Goal: Task Accomplishment & Management: Use online tool/utility

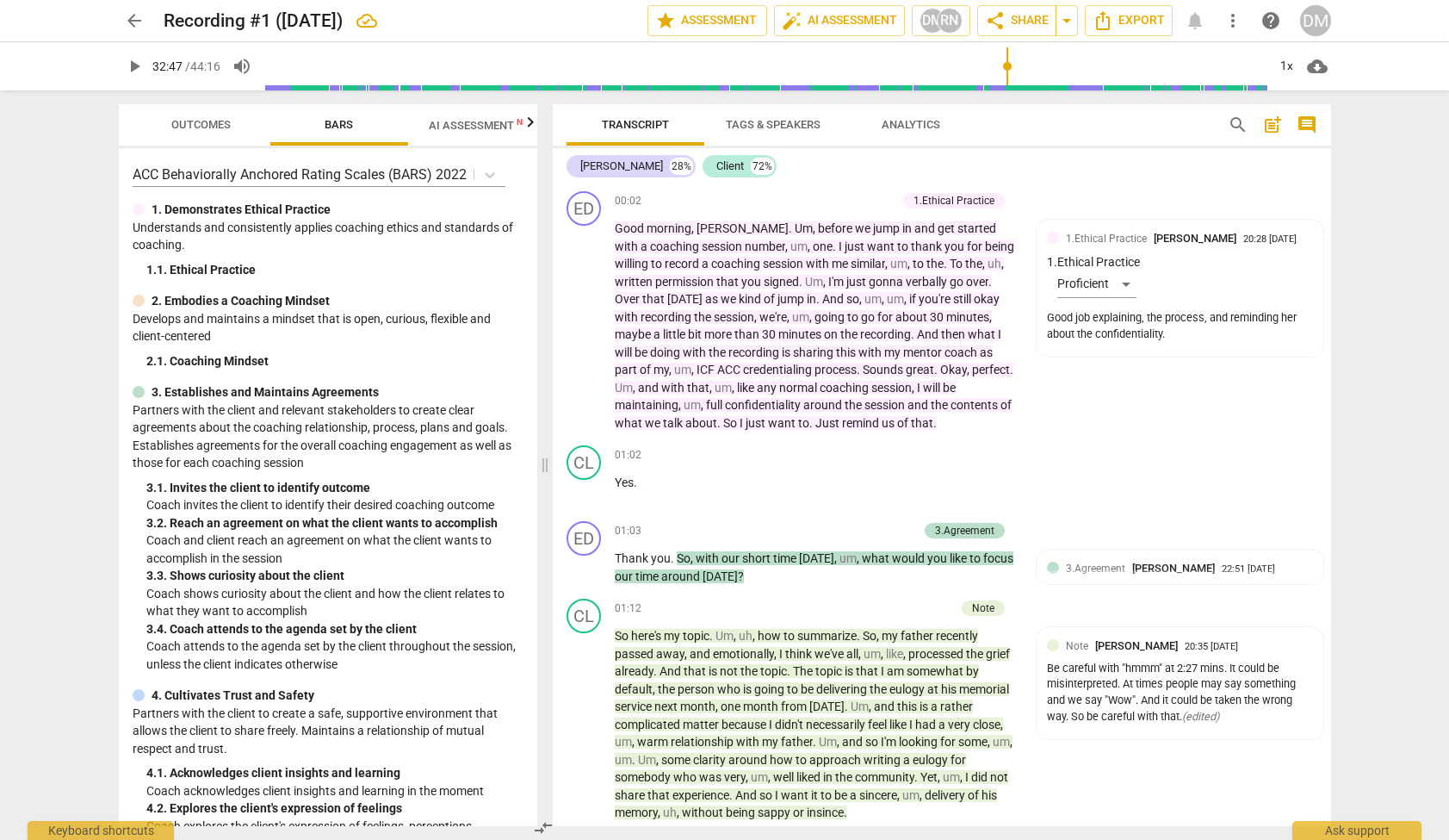
scroll to position [10343, 0]
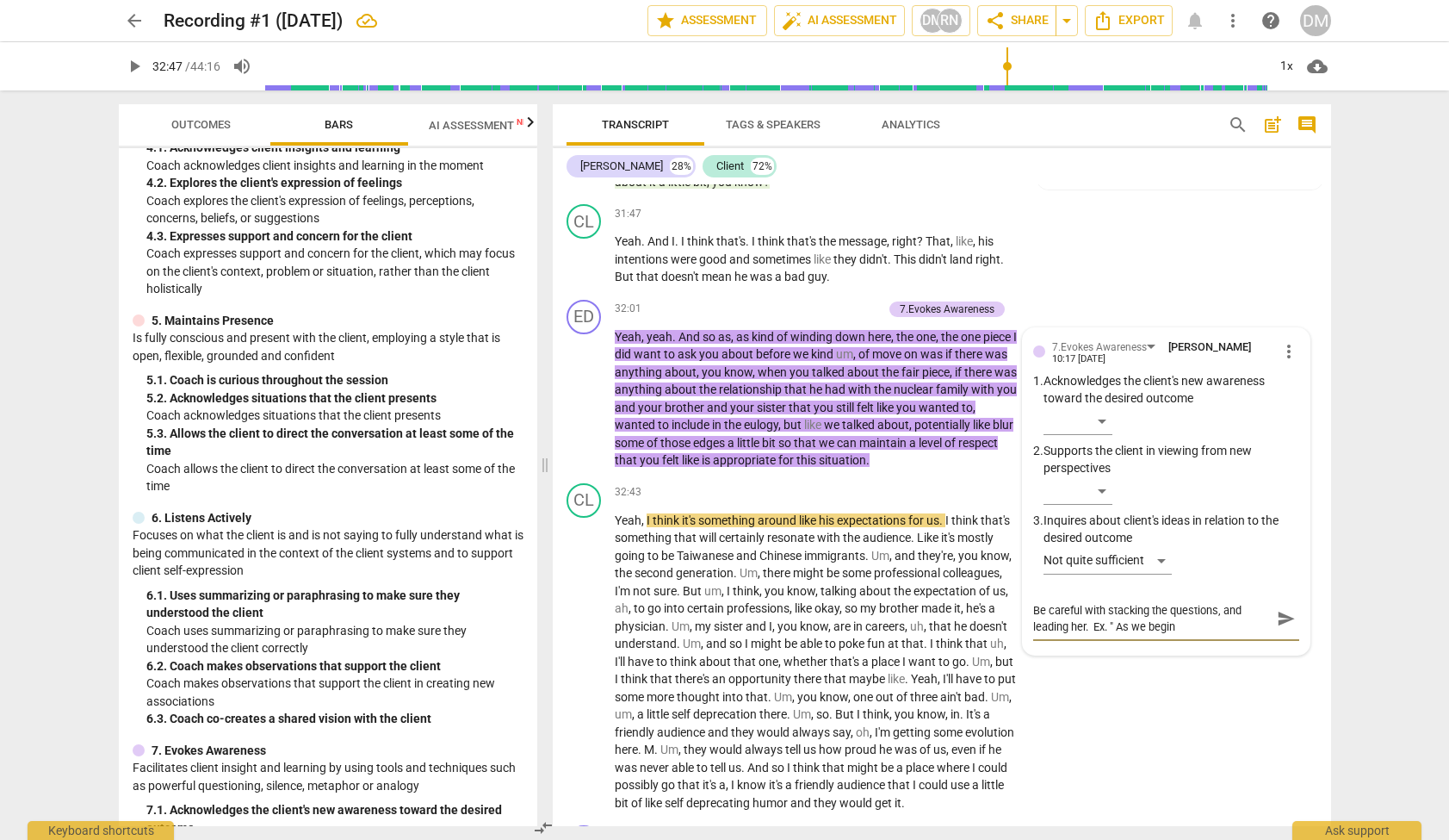
type textarea "Be careful with stacking the questions, and leading her. Ex. " As we begin"
click at [1153, 174] on div "[PERSON_NAME] 28% Client 72%" at bounding box center [942, 166] width 751 height 29
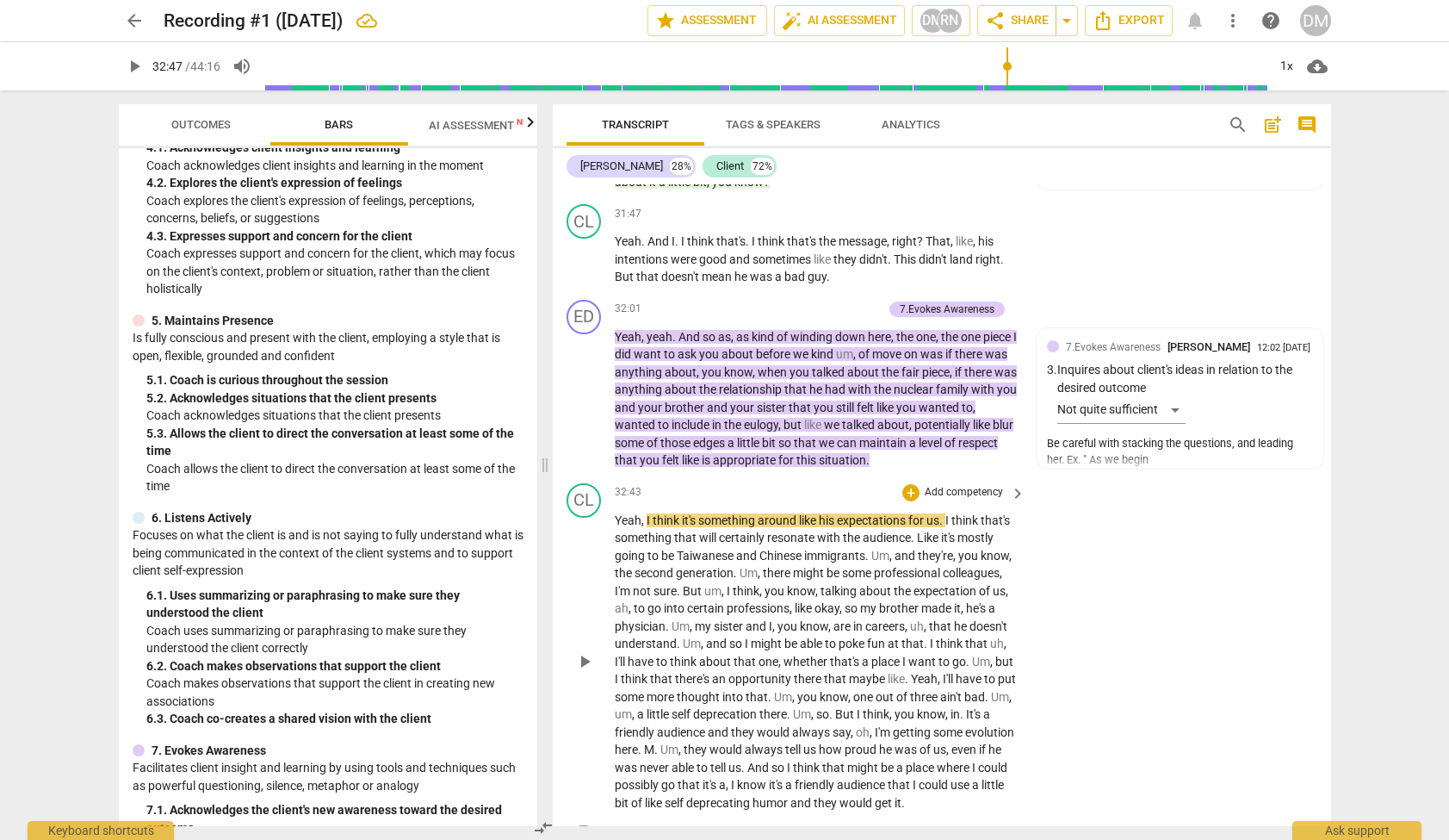
click at [1173, 542] on div "CL play_arrow pause 32:43 + Add competency keyboard_arrow_right Yeah , I think …" at bounding box center [942, 647] width 778 height 343
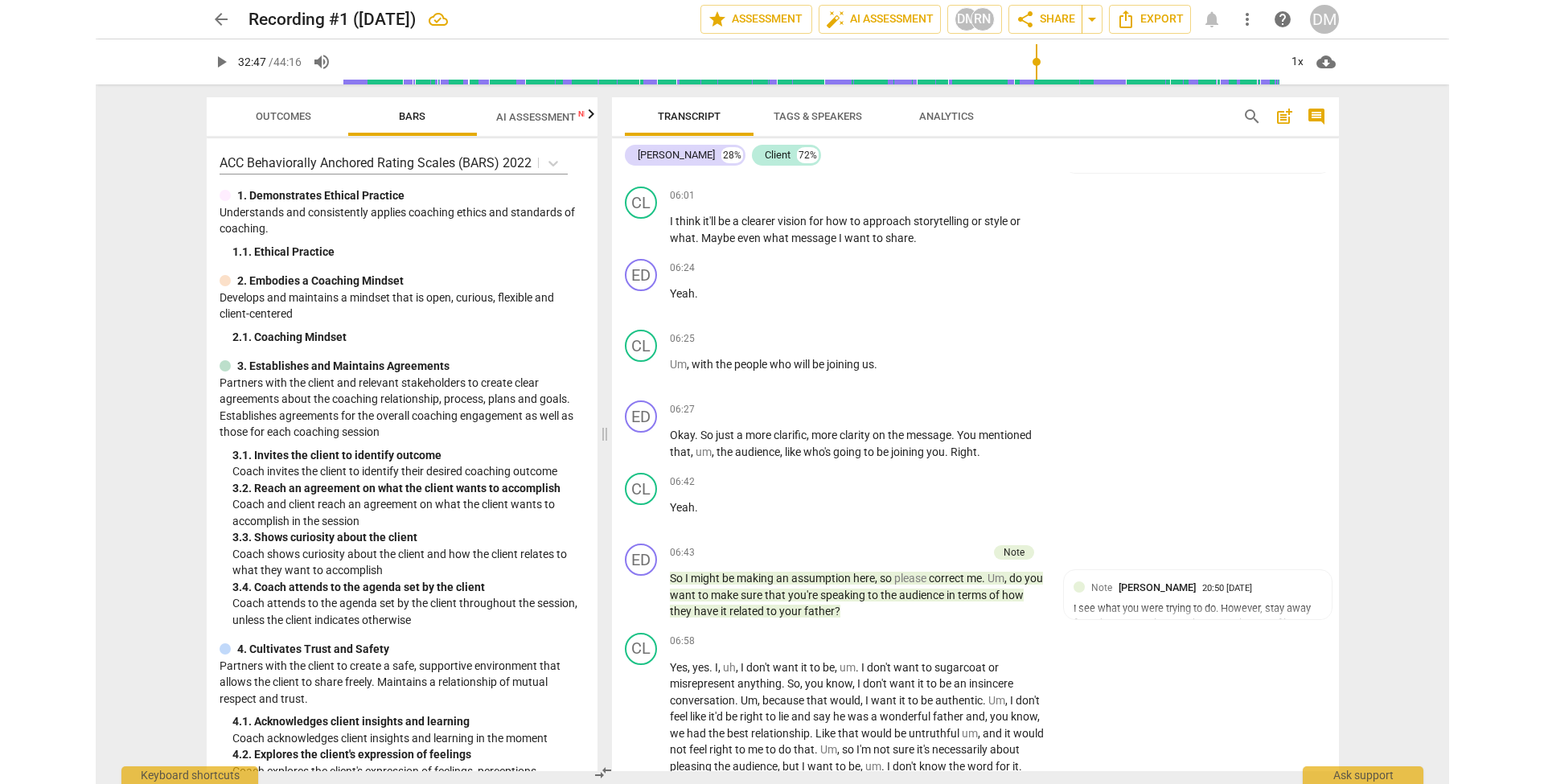
scroll to position [0, 0]
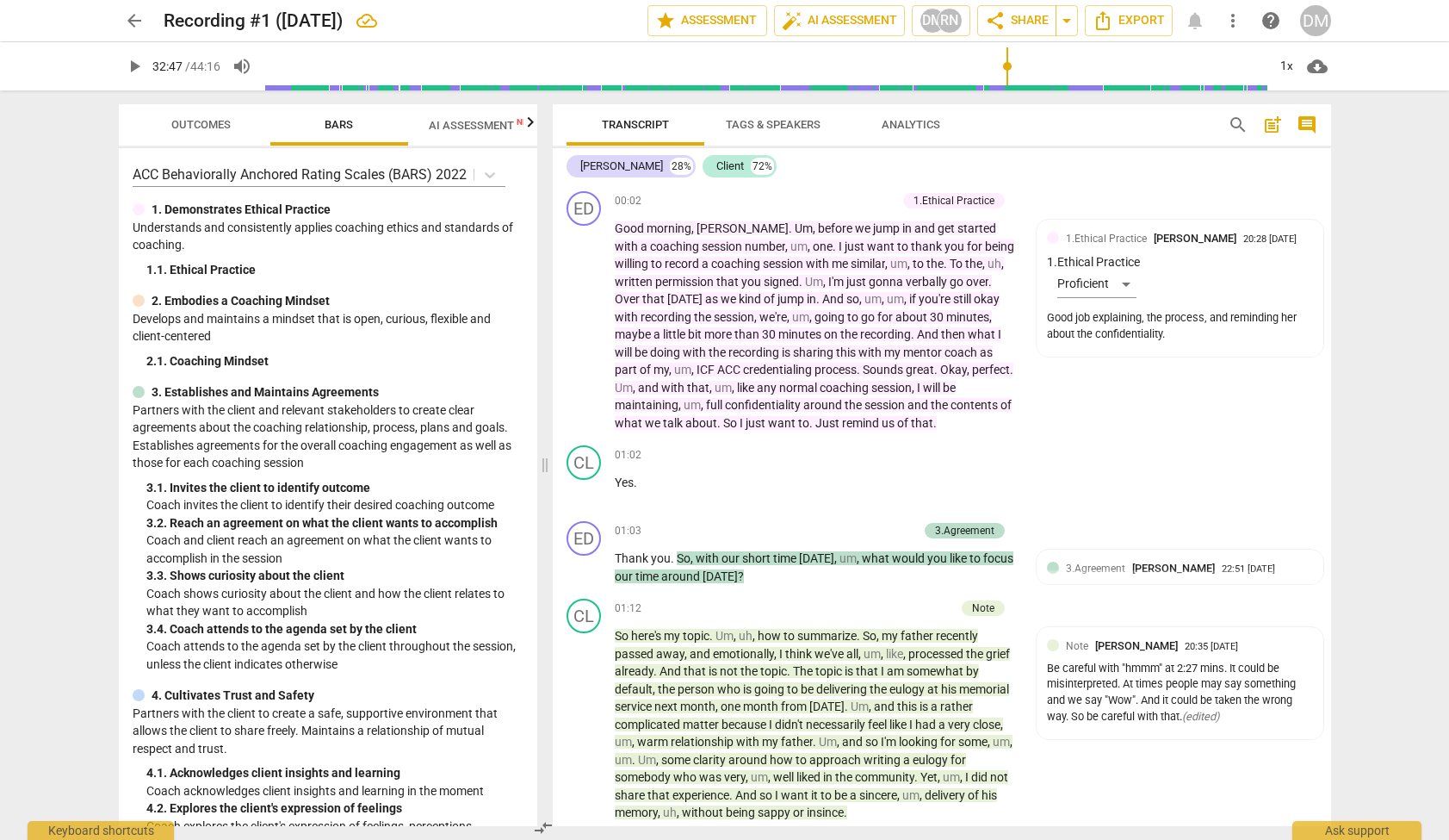
drag, startPoint x: 1130, startPoint y: 171, endPoint x: 1121, endPoint y: 170, distance: 9.1
click at [1122, 170] on div "[PERSON_NAME] 28% Client 72%" at bounding box center [942, 166] width 751 height 29
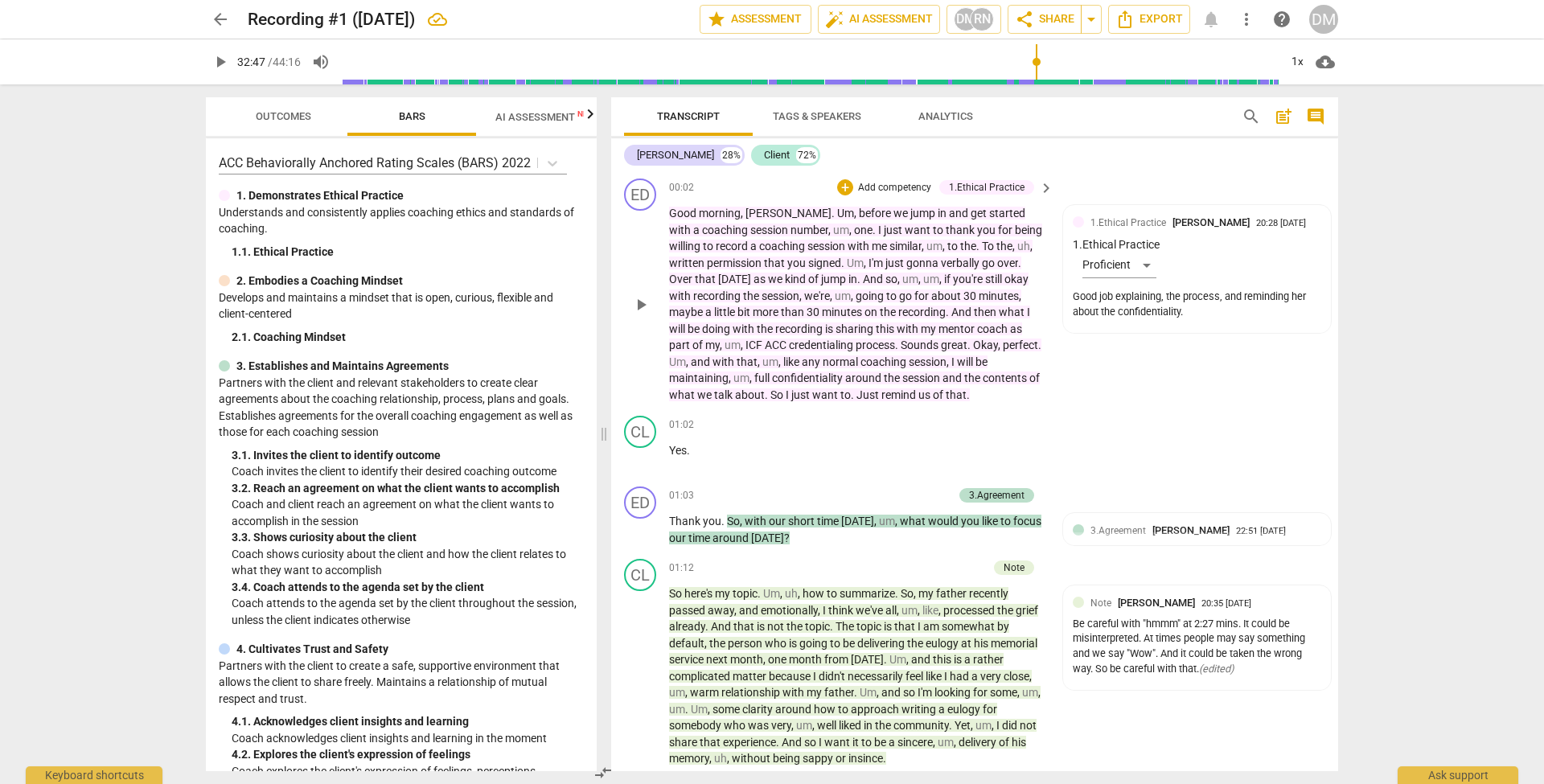
click at [1240, 378] on div "ED play_arrow pause 00:02 + Add competency 1.Ethical Practice keyboard_arrow_ri…" at bounding box center [974, 290] width 727 height 237
click at [269, 115] on span "Outcomes" at bounding box center [283, 116] width 56 height 12
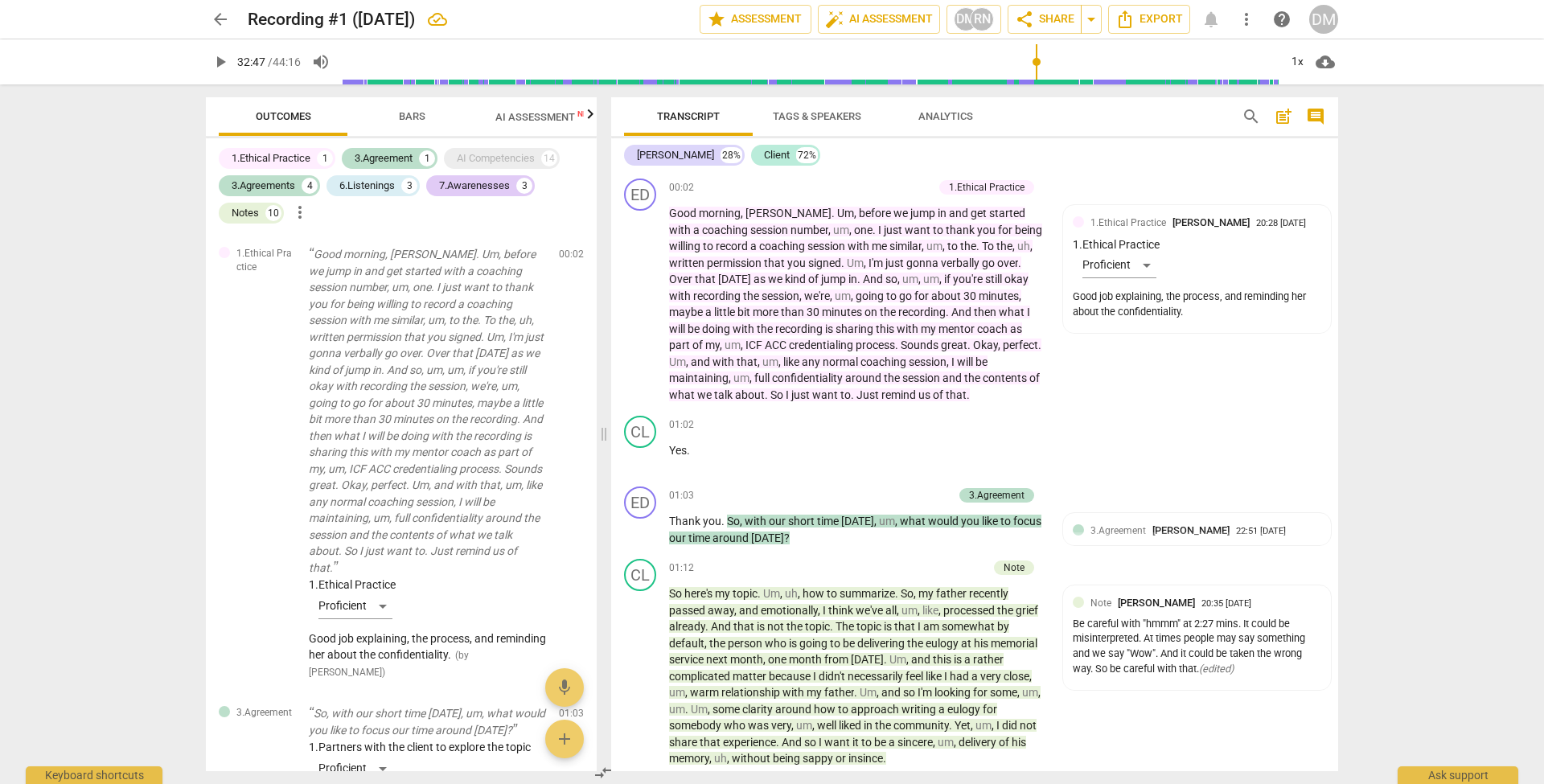
click at [420, 116] on span "Bars" at bounding box center [413, 116] width 27 height 12
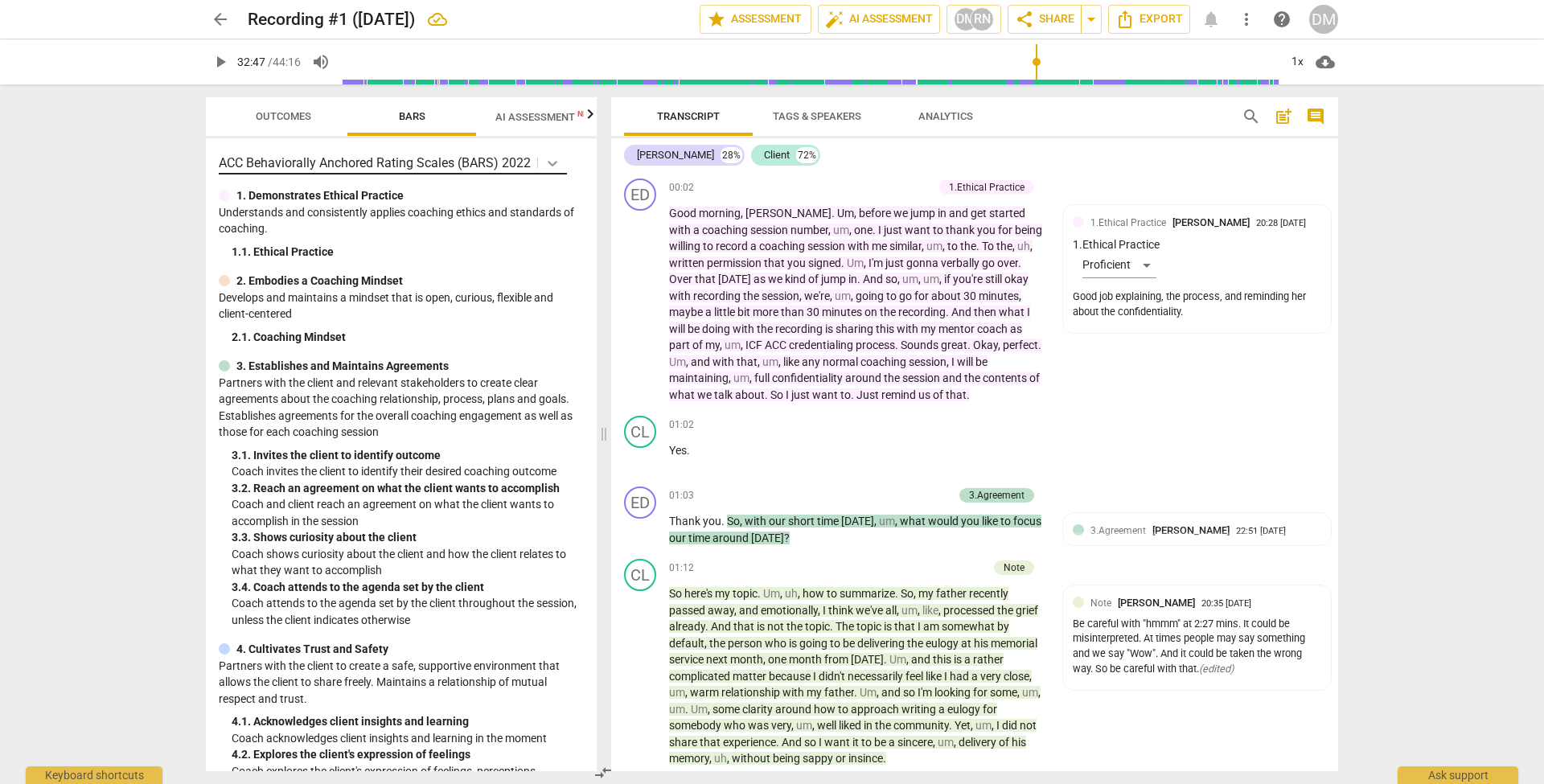
click at [555, 162] on icon at bounding box center [553, 163] width 16 height 16
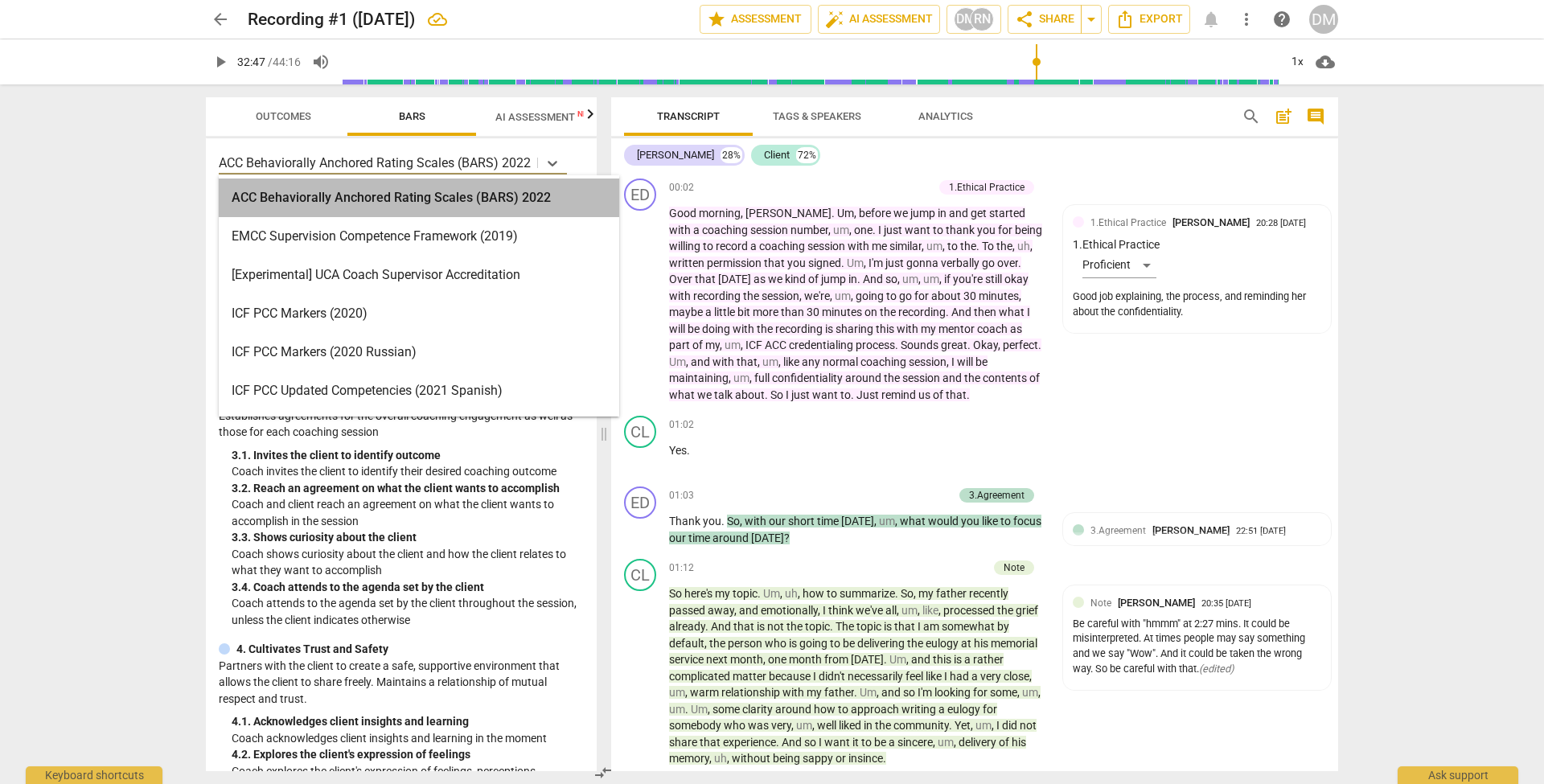
click at [425, 197] on div "ACC Behaviorally Anchored Rating Scales (BARS) 2022" at bounding box center [419, 198] width 400 height 39
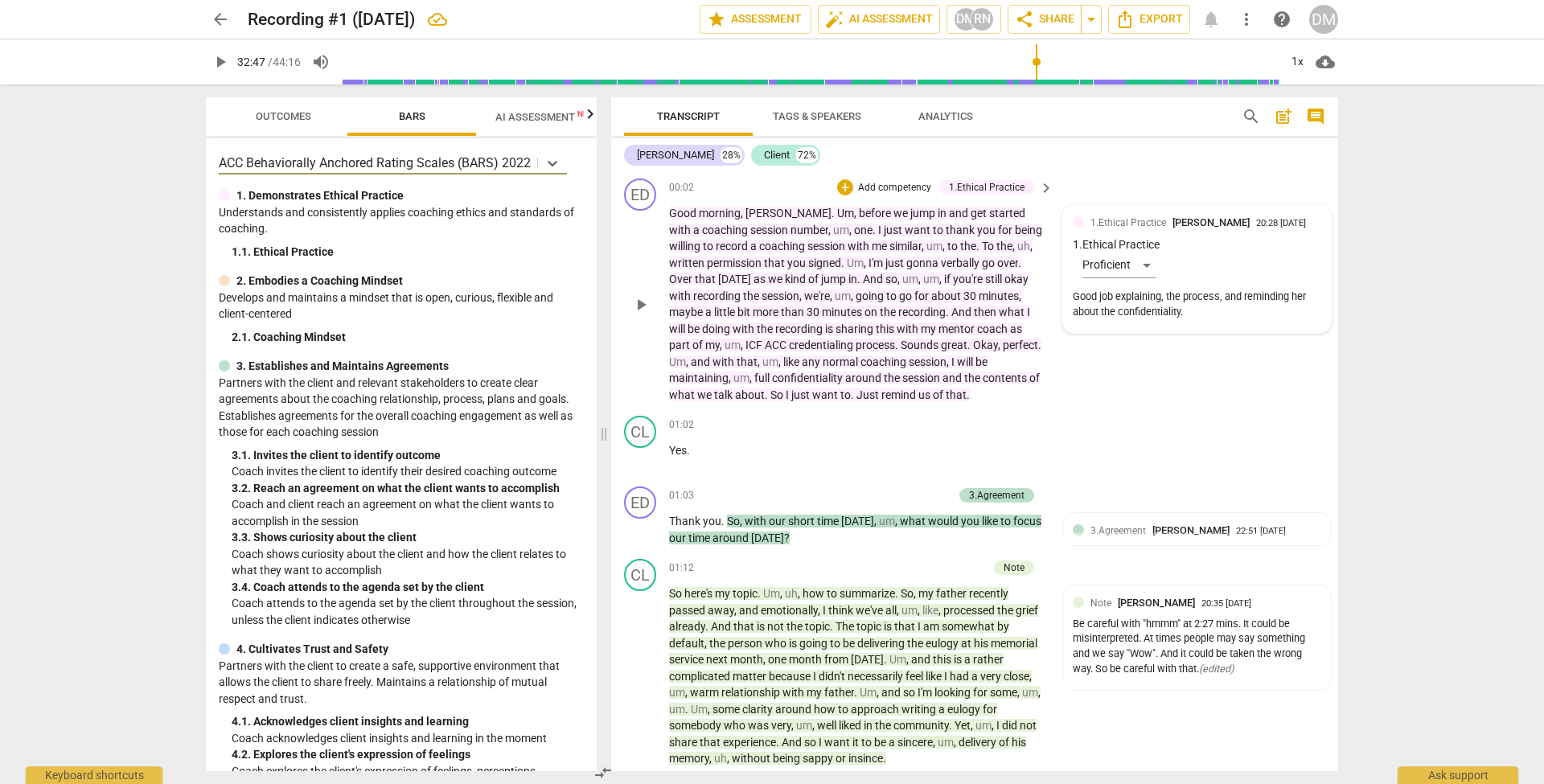
click at [1145, 274] on div "1.Ethical Practice [PERSON_NAME] 20:28 [DATE] 1. Ethical Practice Proficient Go…" at bounding box center [1197, 269] width 248 height 108
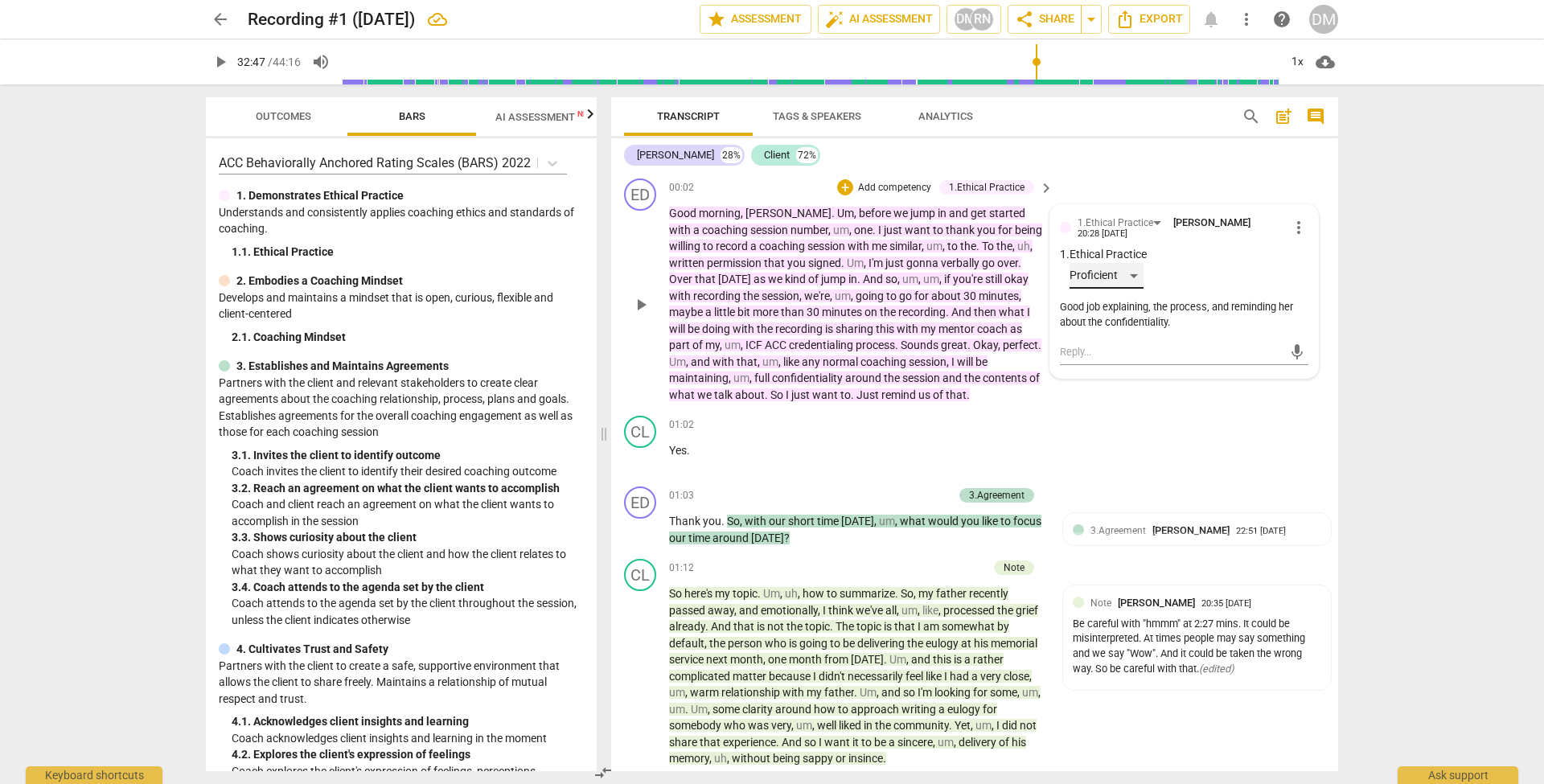
click at [1135, 275] on div "Proficient" at bounding box center [1106, 275] width 74 height 26
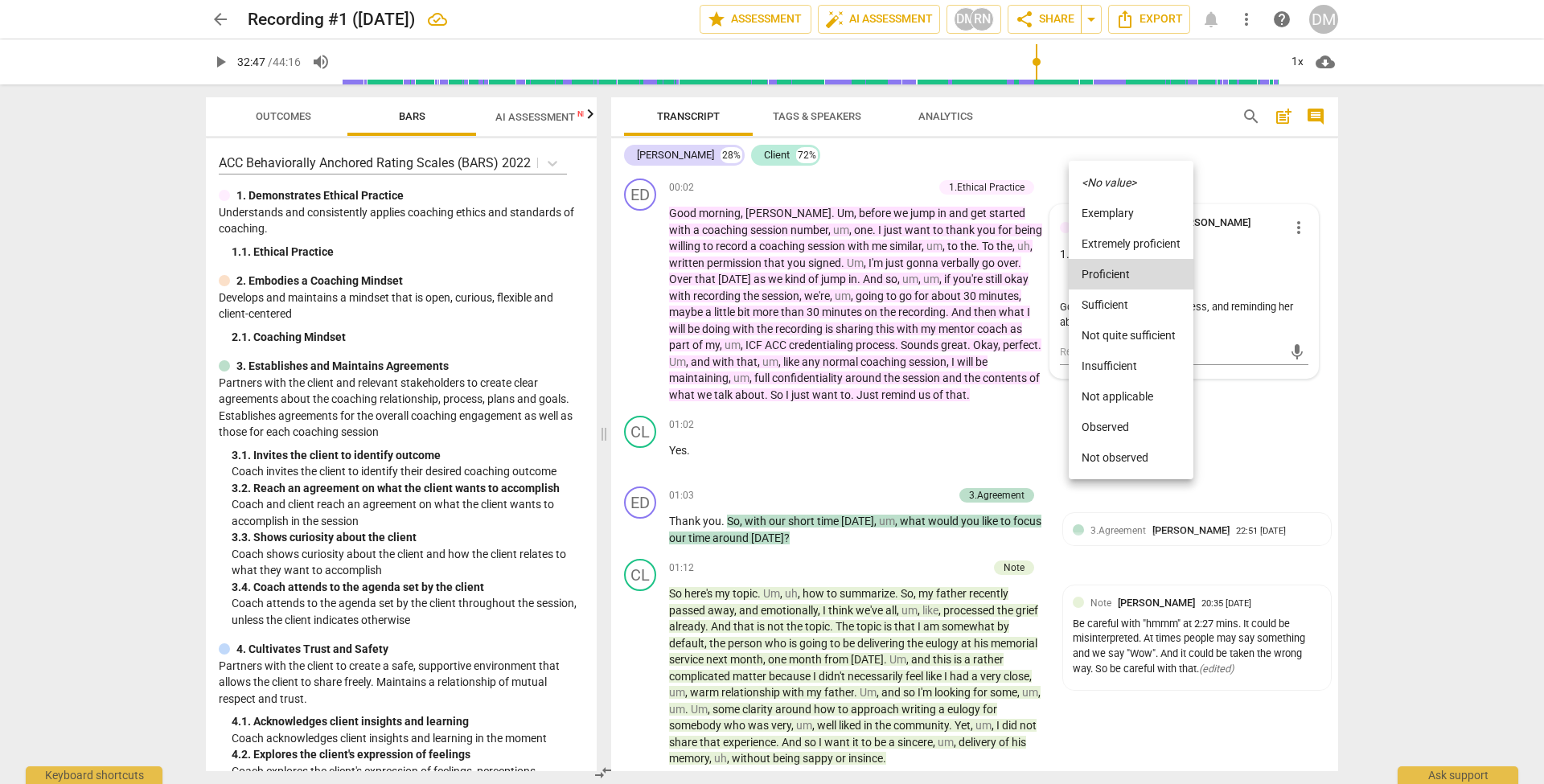
click at [1184, 129] on div at bounding box center [772, 392] width 1544 height 784
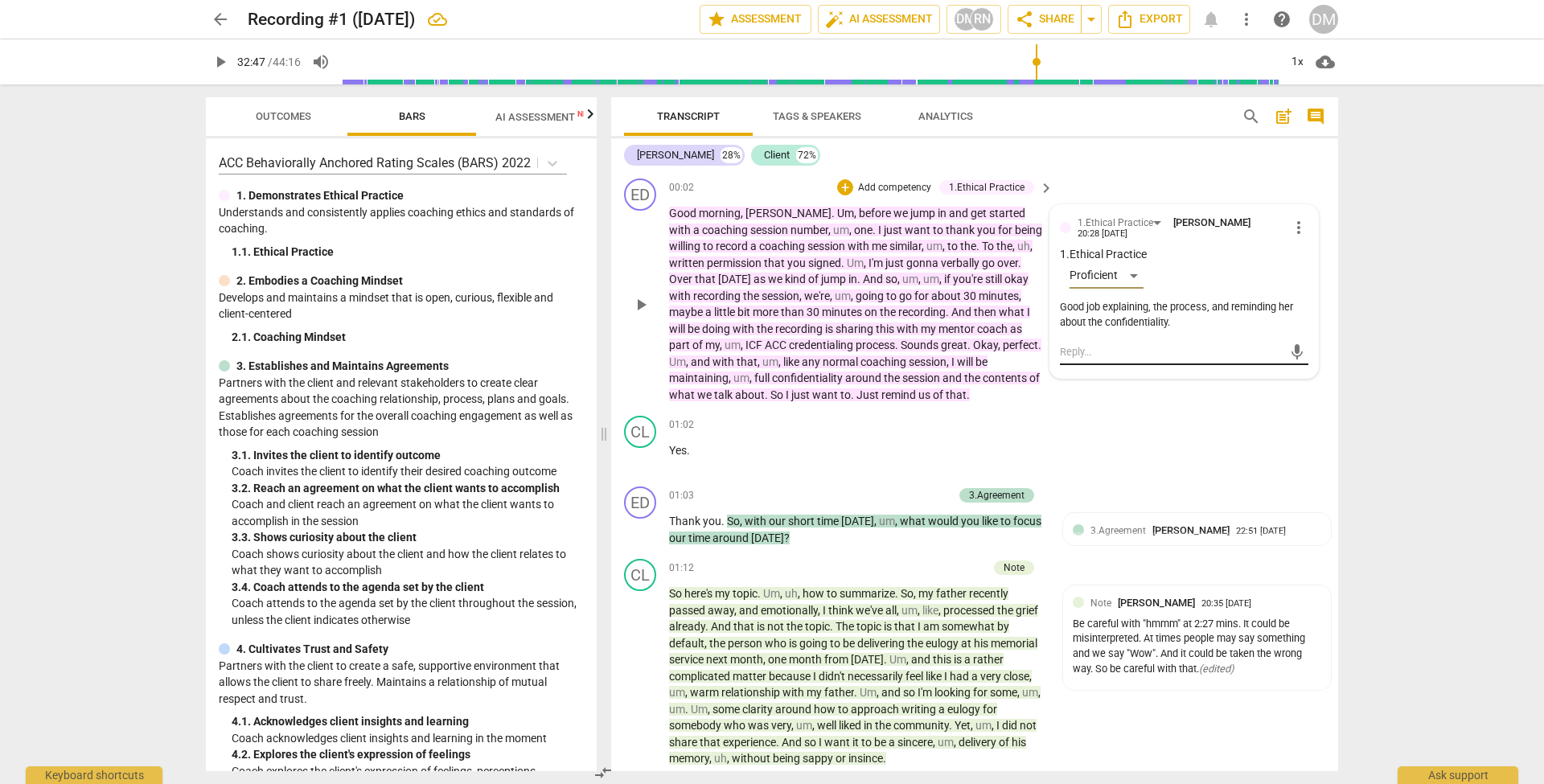
click at [1294, 348] on span "mic" at bounding box center [1297, 352] width 20 height 20
click at [1292, 389] on span "close" at bounding box center [1297, 390] width 20 height 20
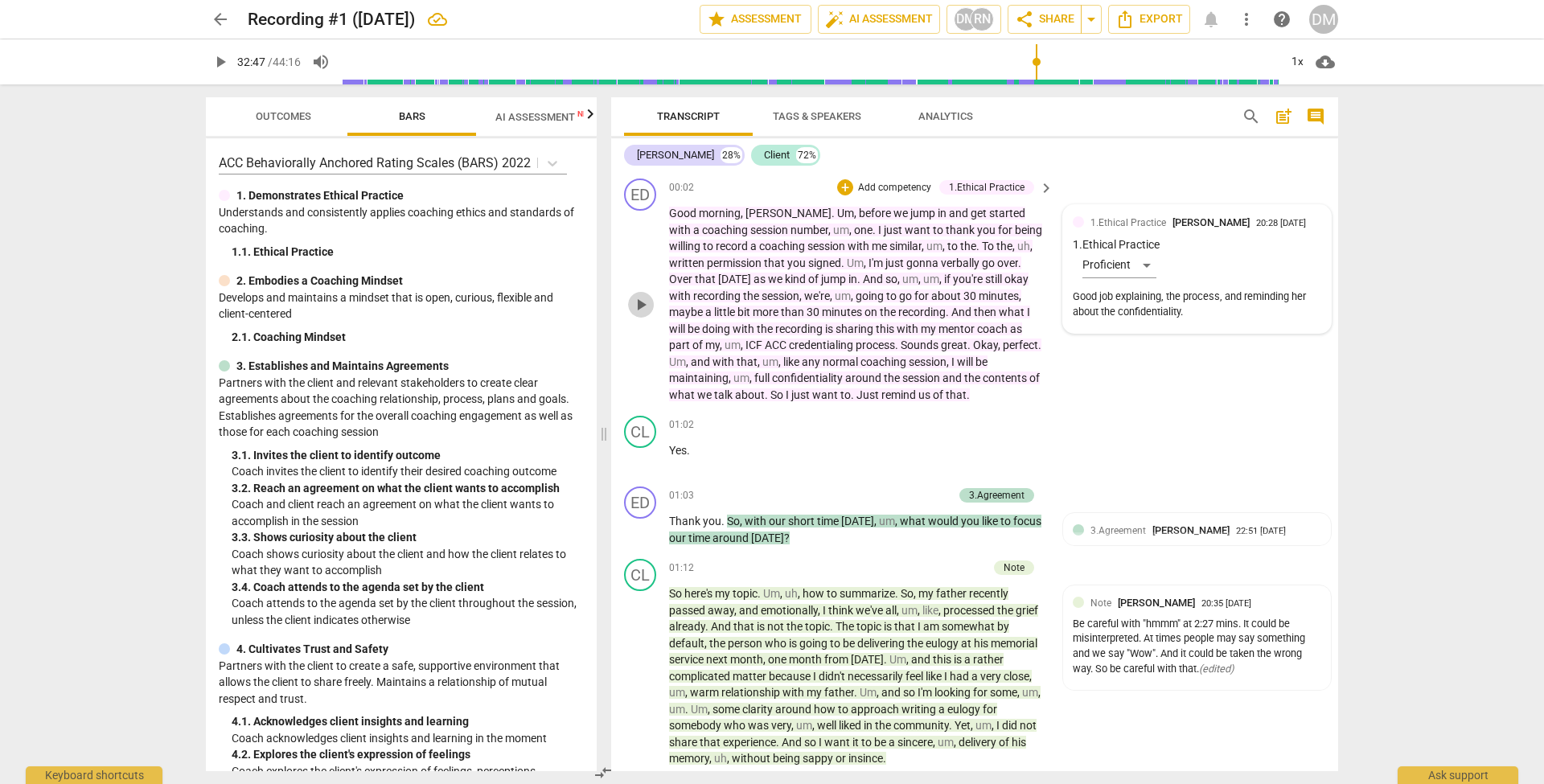
click at [641, 299] on span "play_arrow" at bounding box center [641, 305] width 20 height 20
drag, startPoint x: 344, startPoint y: 67, endPoint x: 354, endPoint y: 70, distance: 10.4
click at [354, 70] on input "range" at bounding box center [807, 62] width 943 height 51
click at [643, 303] on span "pause" at bounding box center [641, 305] width 20 height 20
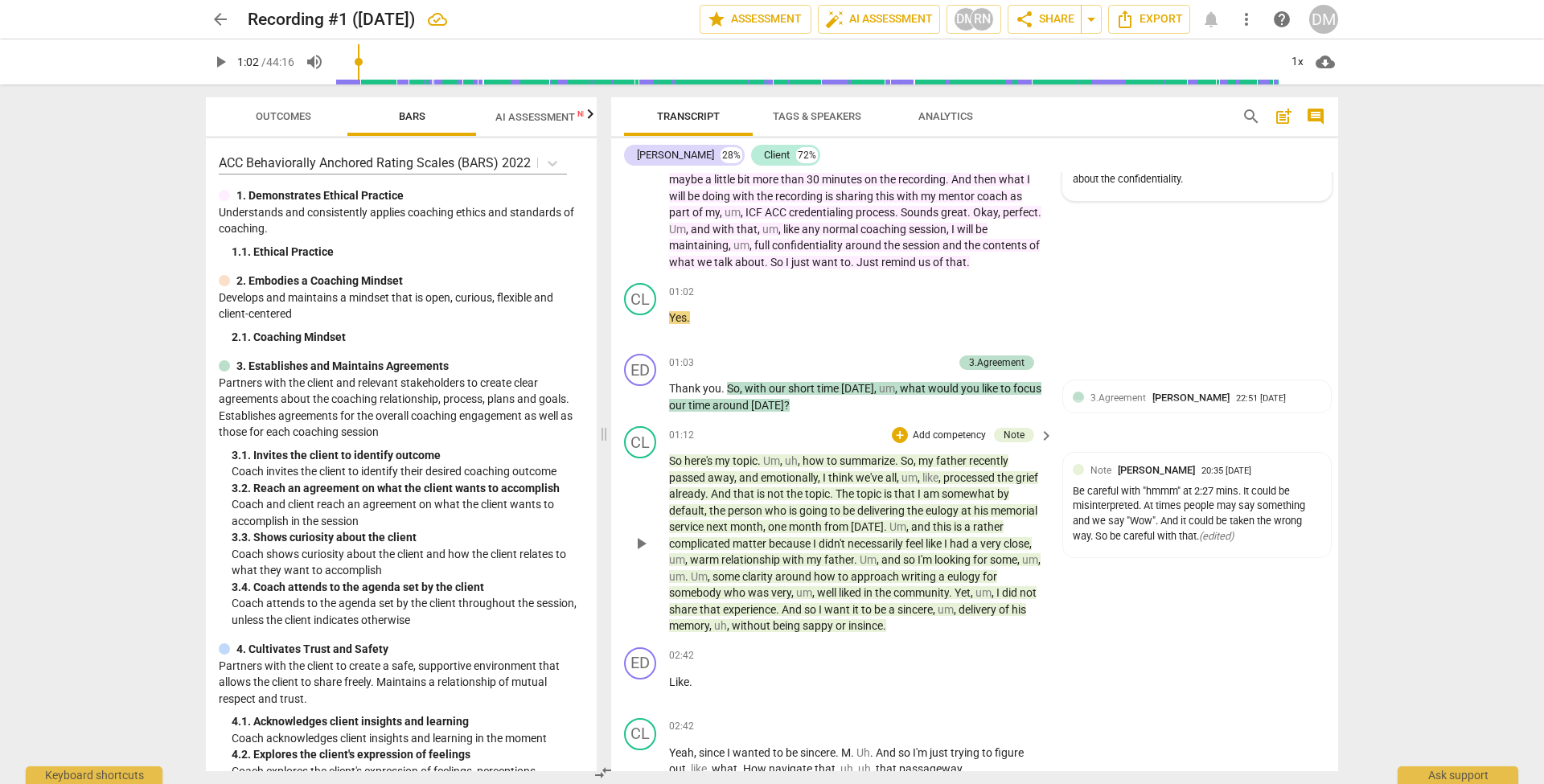
scroll to position [155, 0]
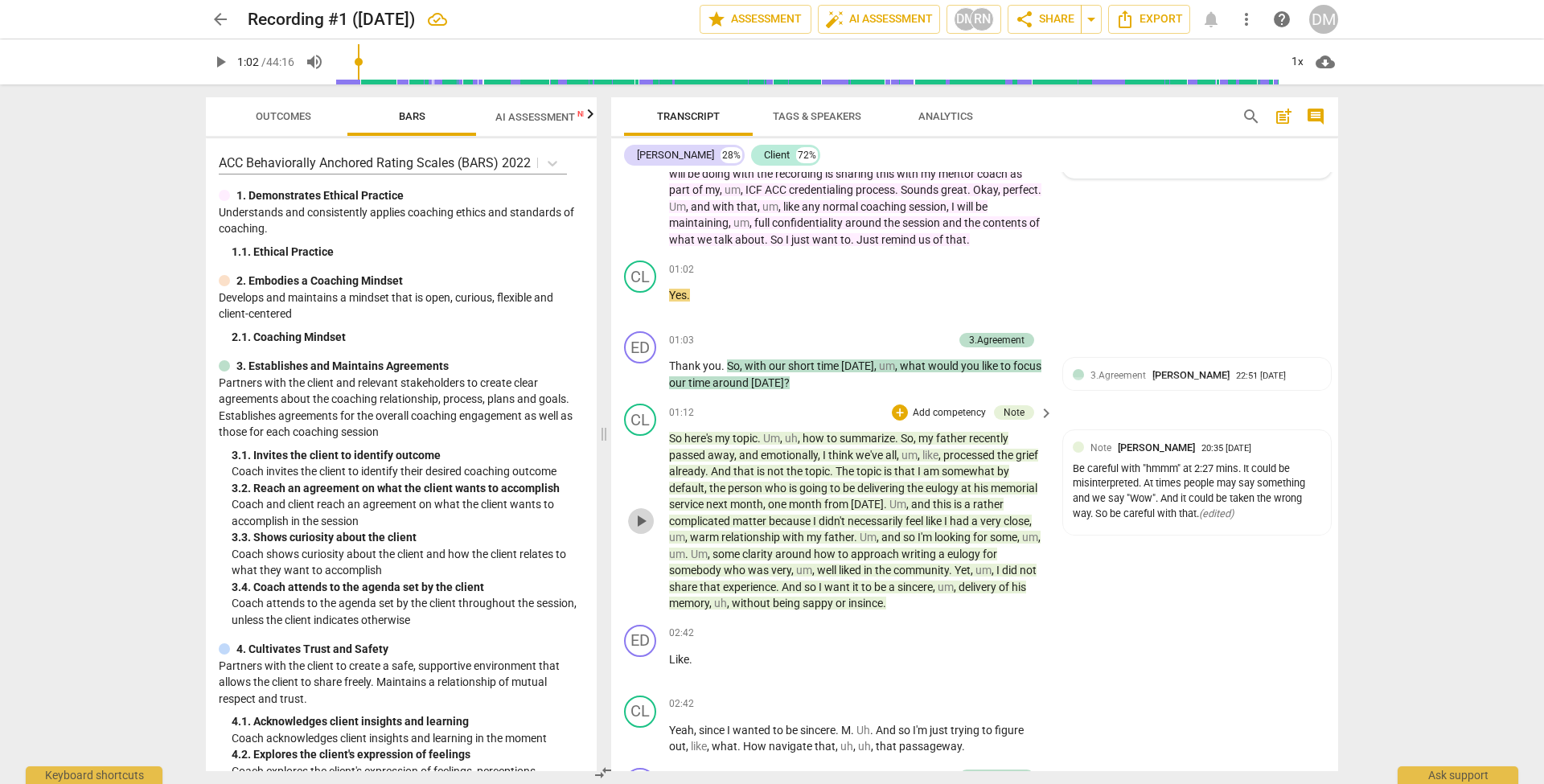
click at [647, 512] on span "play_arrow" at bounding box center [641, 521] width 20 height 20
click at [640, 516] on span "pause" at bounding box center [641, 521] width 20 height 20
type input "149"
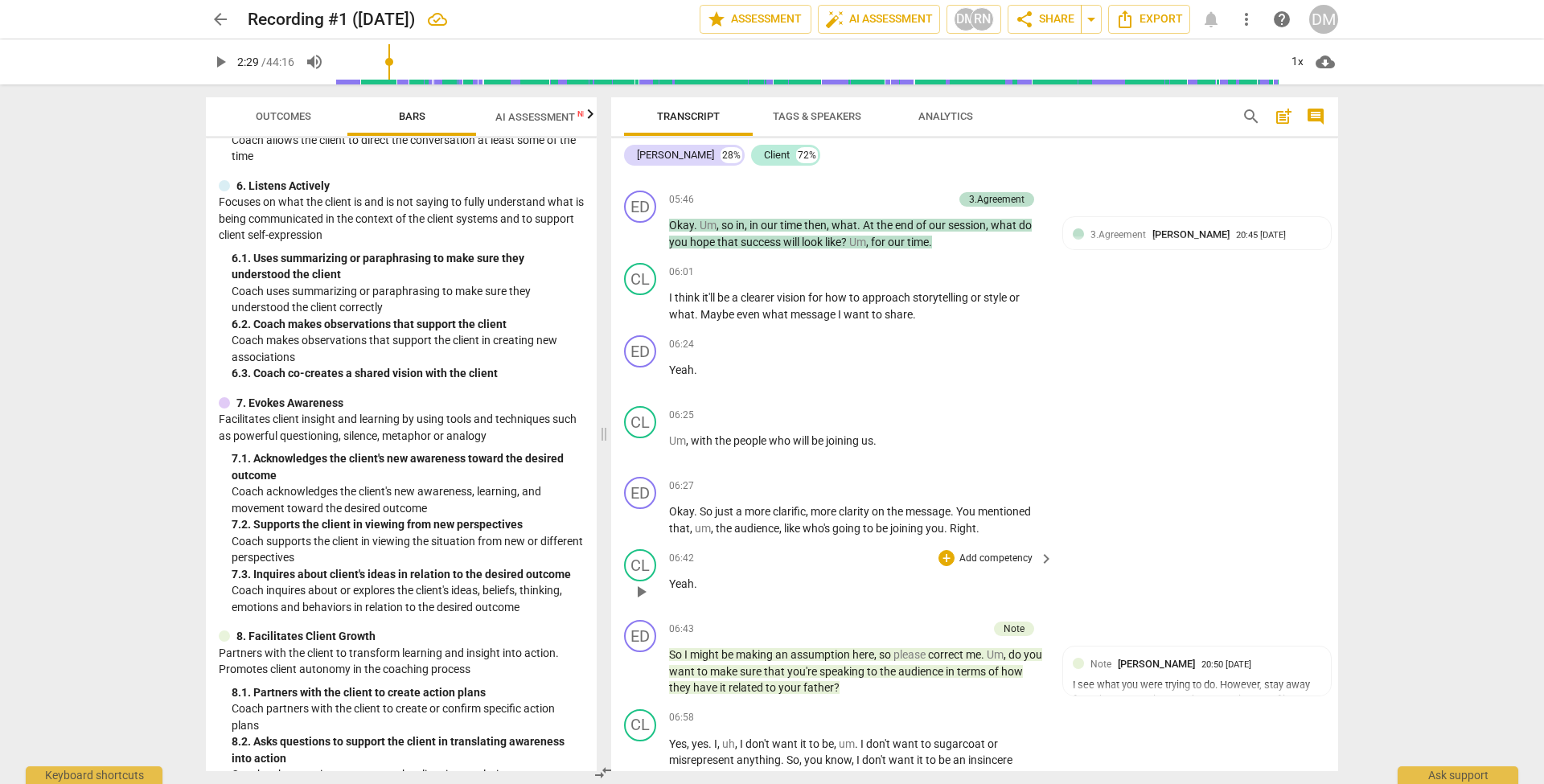
scroll to position [2373, 0]
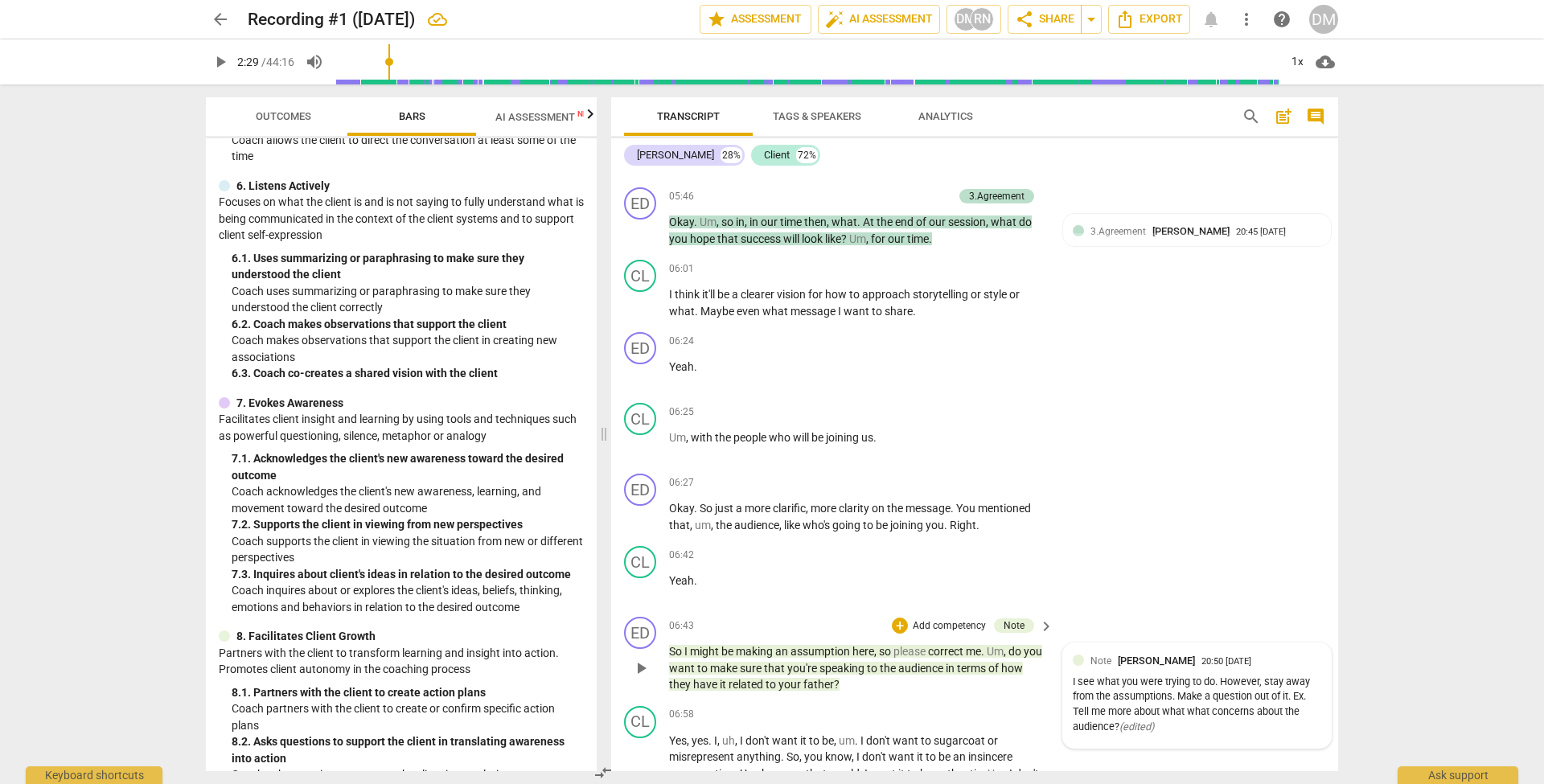
click at [1184, 693] on div "I see what you were trying to do. However, stay away from the assumptions. Make…" at bounding box center [1197, 704] width 248 height 60
click at [1293, 653] on span "more_vert" at bounding box center [1299, 662] width 20 height 20
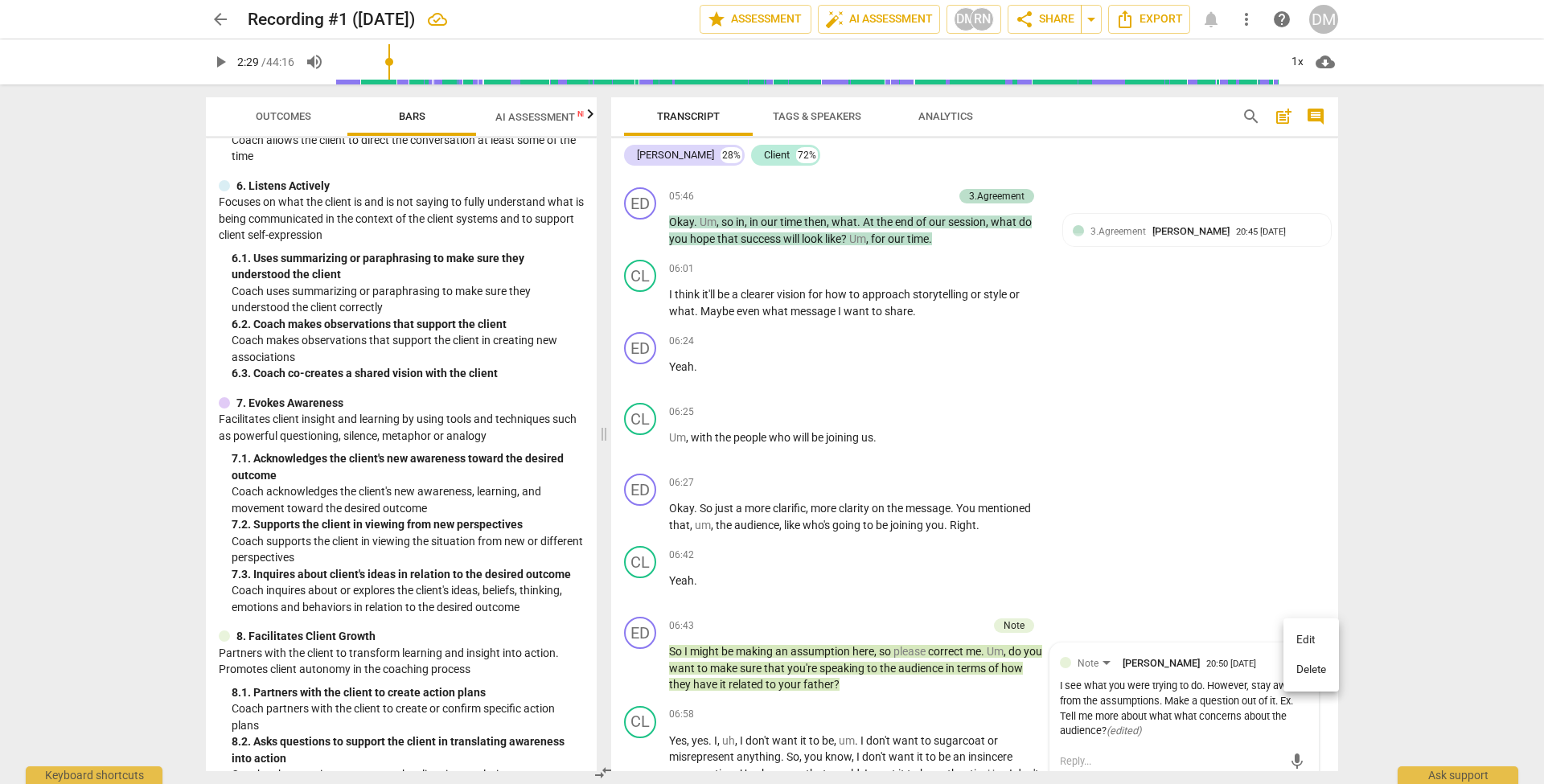
click at [1306, 637] on li "Edit" at bounding box center [1311, 639] width 56 height 30
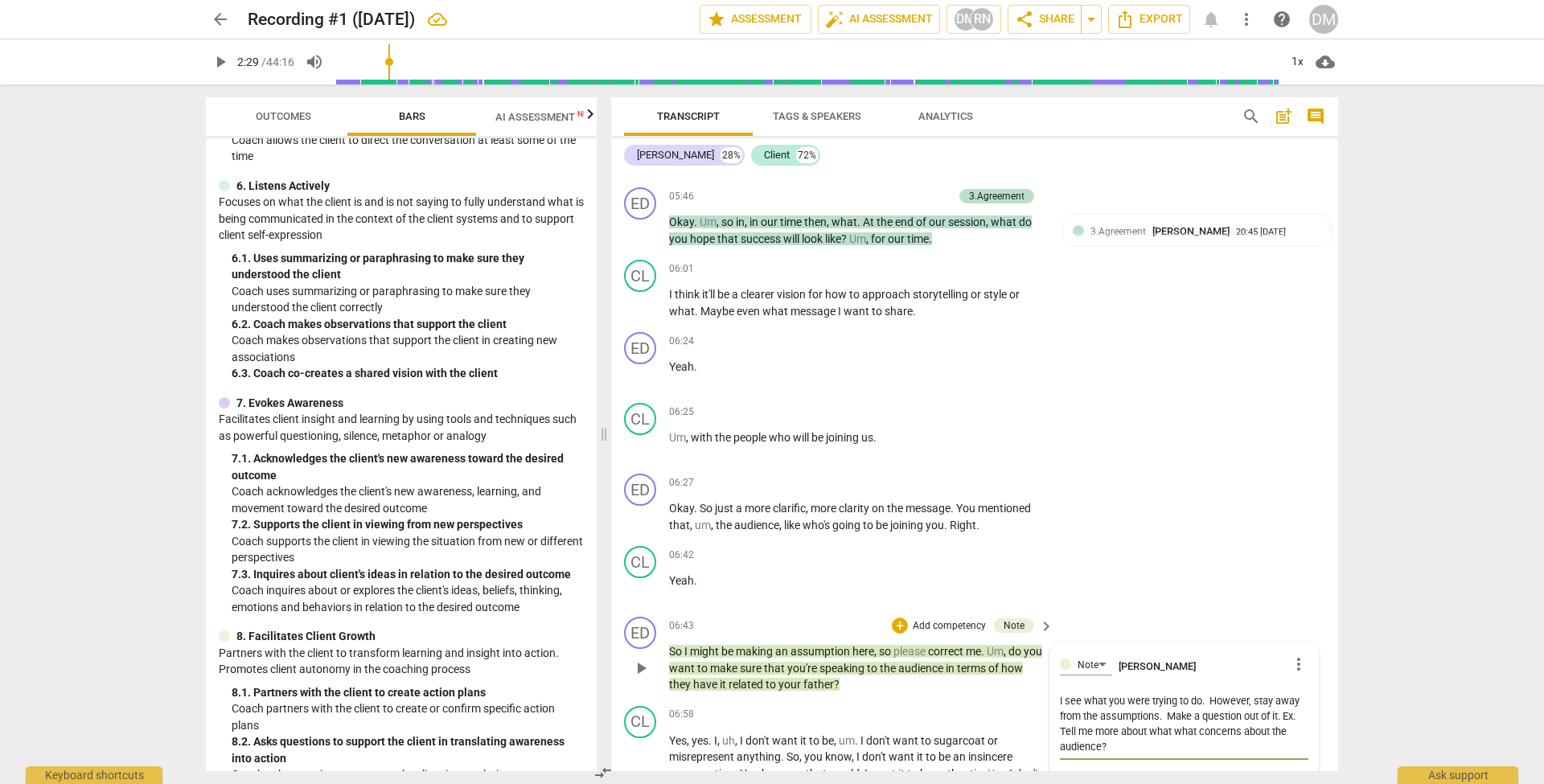
drag, startPoint x: 1195, startPoint y: 708, endPoint x: 1173, endPoint y: 710, distance: 22.1
click at [1173, 710] on textarea "I see what you were trying to do. However, stay away from the assumptions. Make…" at bounding box center [1185, 723] width 248 height 61
type textarea "I see what you were trying to do. However, stay away from the assumptions. Make…"
click at [1067, 772] on span "check_circle" at bounding box center [1072, 781] width 20 height 20
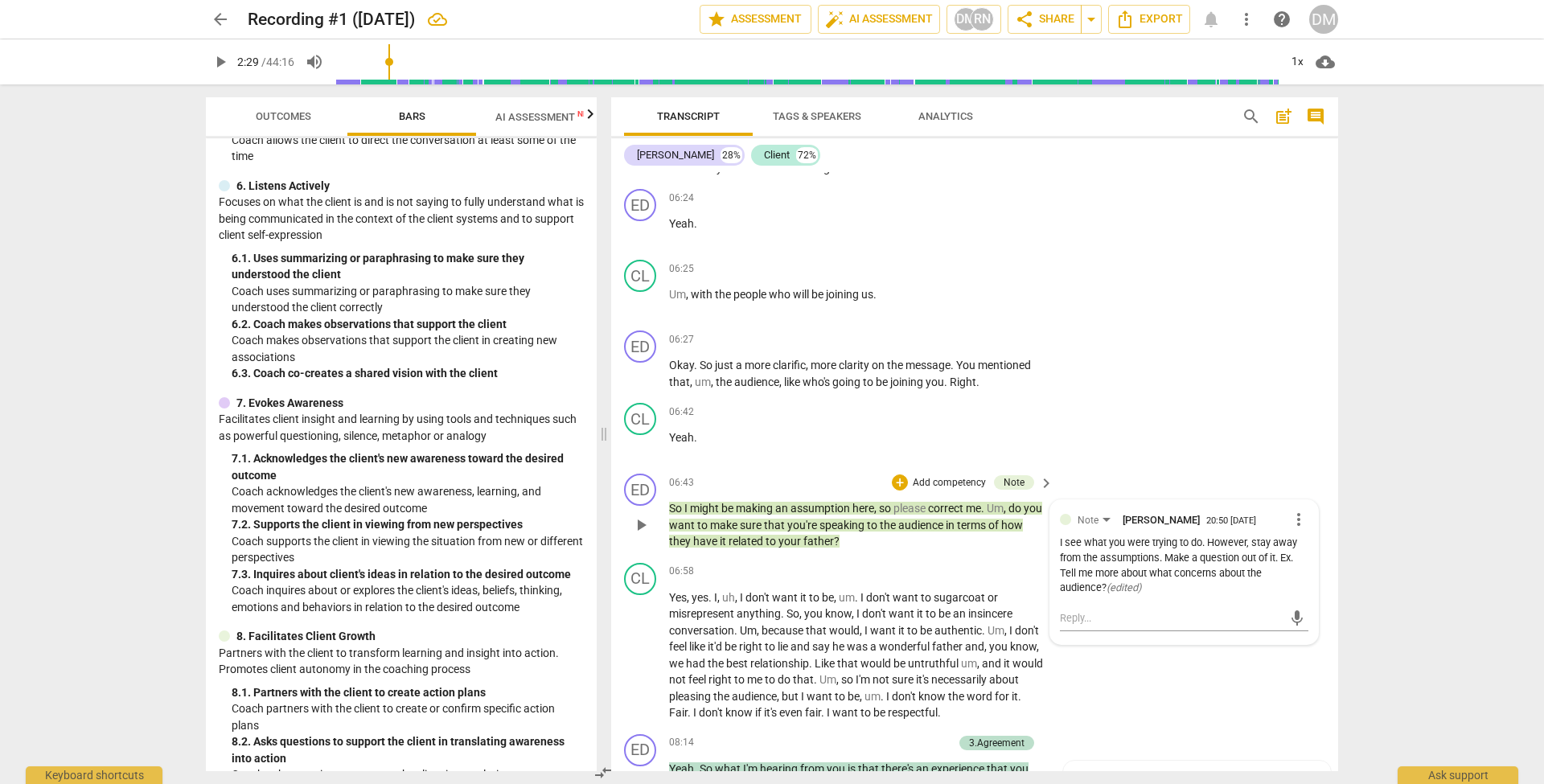
scroll to position [2520, 0]
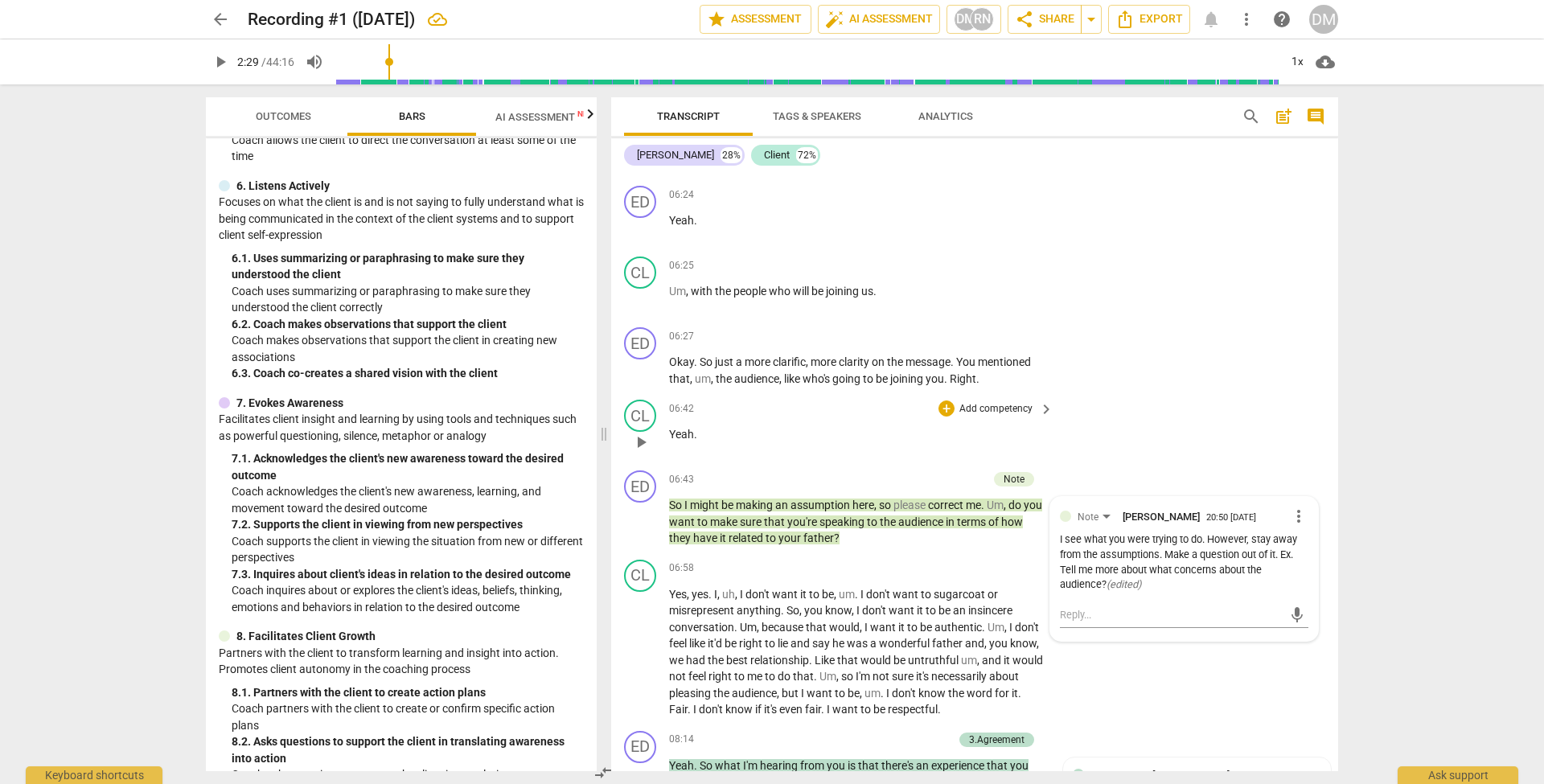
click at [1247, 411] on div "CL play_arrow pause 06:42 + Add competency keyboard_arrow_right Yeah ." at bounding box center [974, 428] width 727 height 71
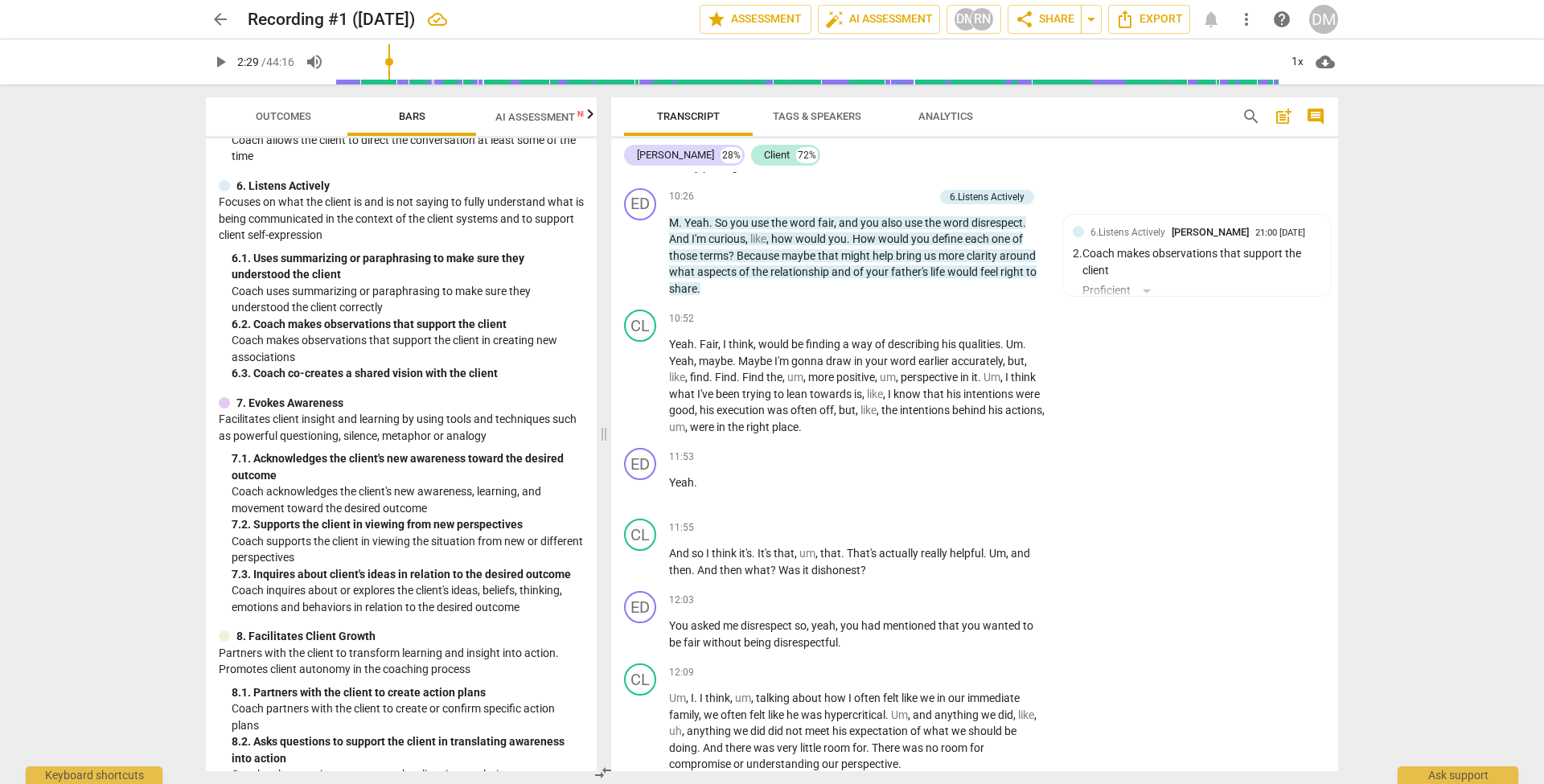
scroll to position [3661, 0]
click at [641, 622] on span "play_arrow" at bounding box center [641, 631] width 20 height 20
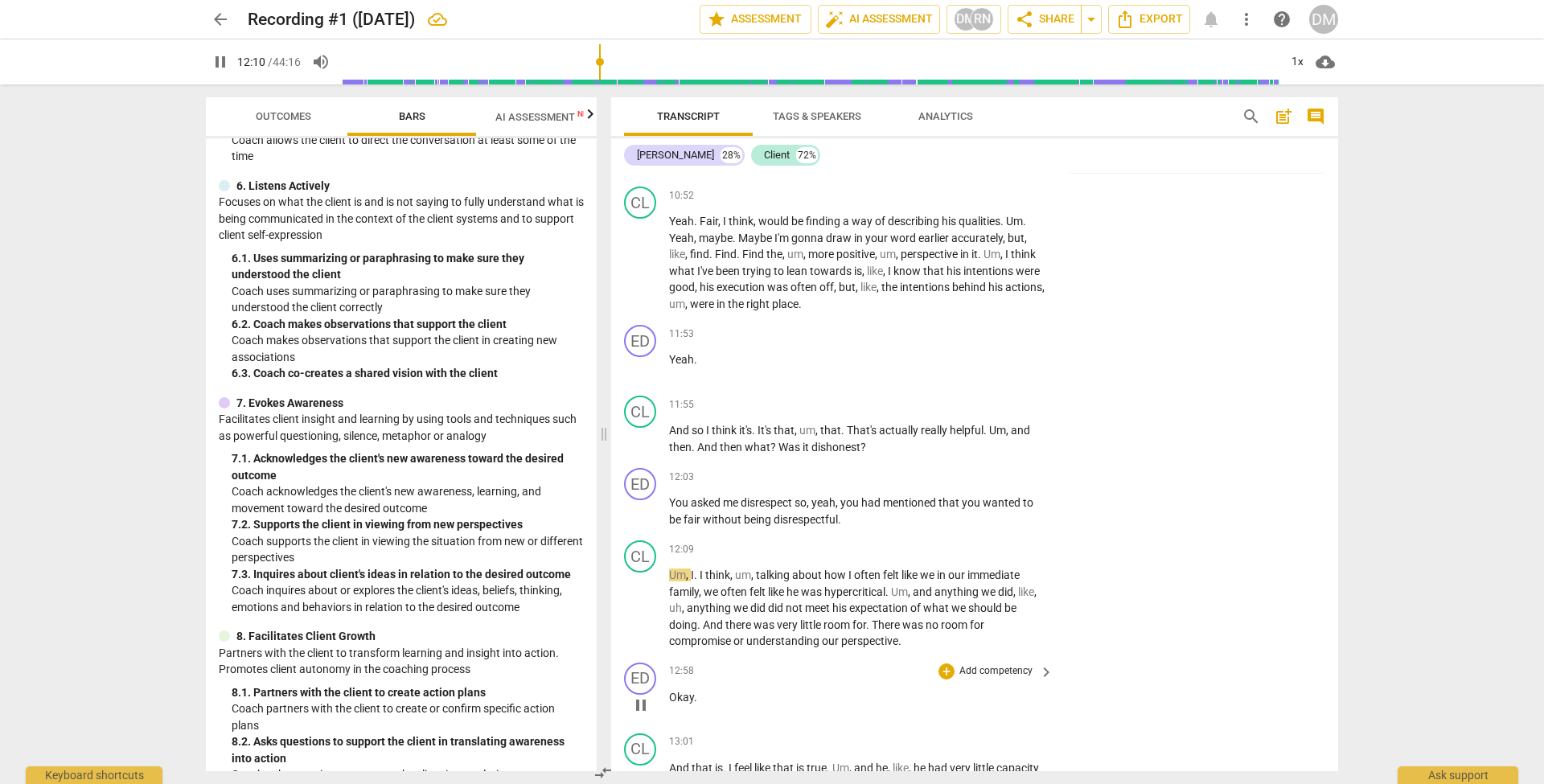
scroll to position [3784, 0]
click at [642, 596] on span "pause" at bounding box center [641, 606] width 20 height 20
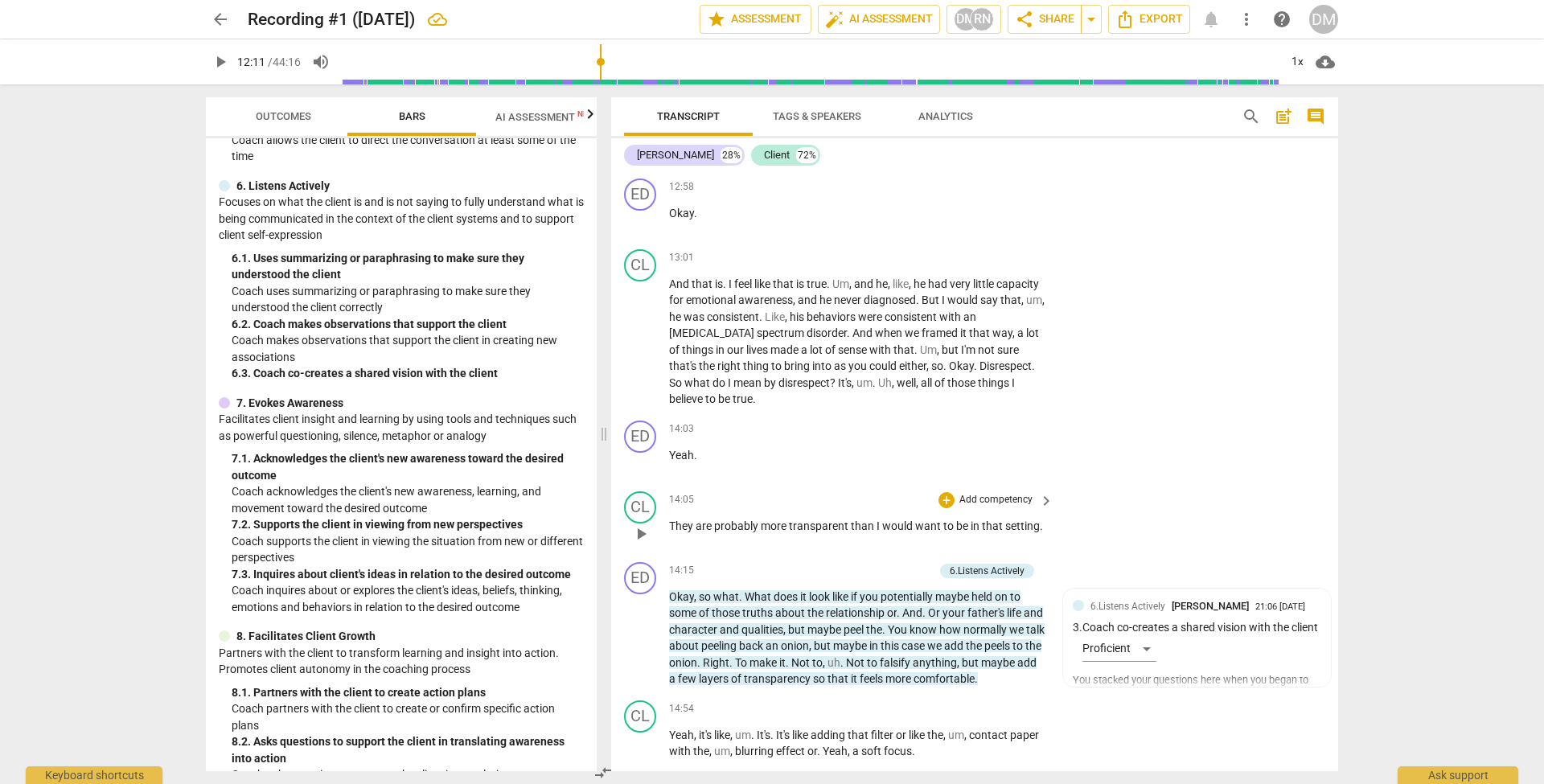
scroll to position [4268, 0]
click at [641, 625] on span "play_arrow" at bounding box center [641, 635] width 20 height 20
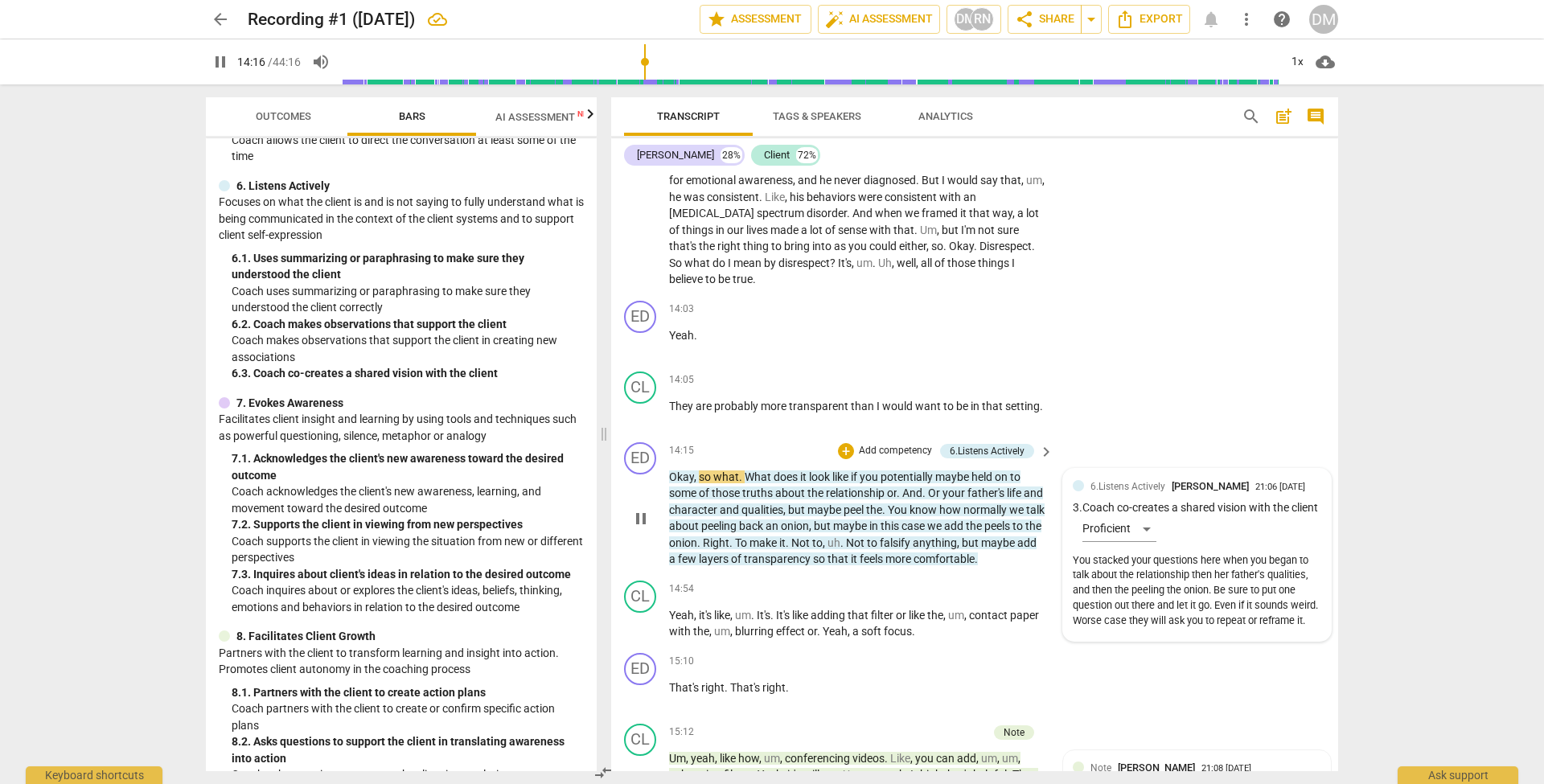
scroll to position [4388, 0]
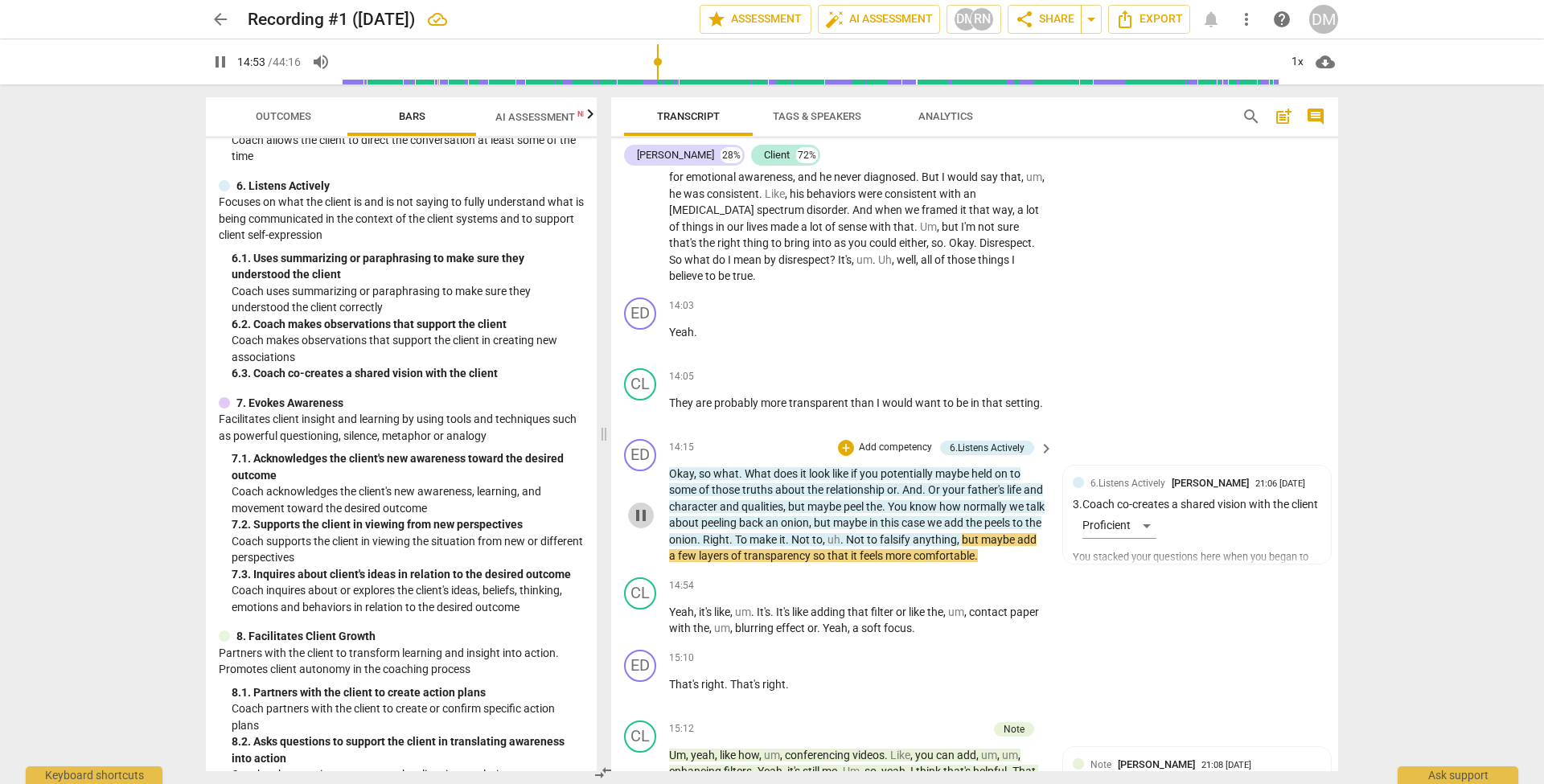
click at [640, 506] on span "pause" at bounding box center [641, 515] width 20 height 20
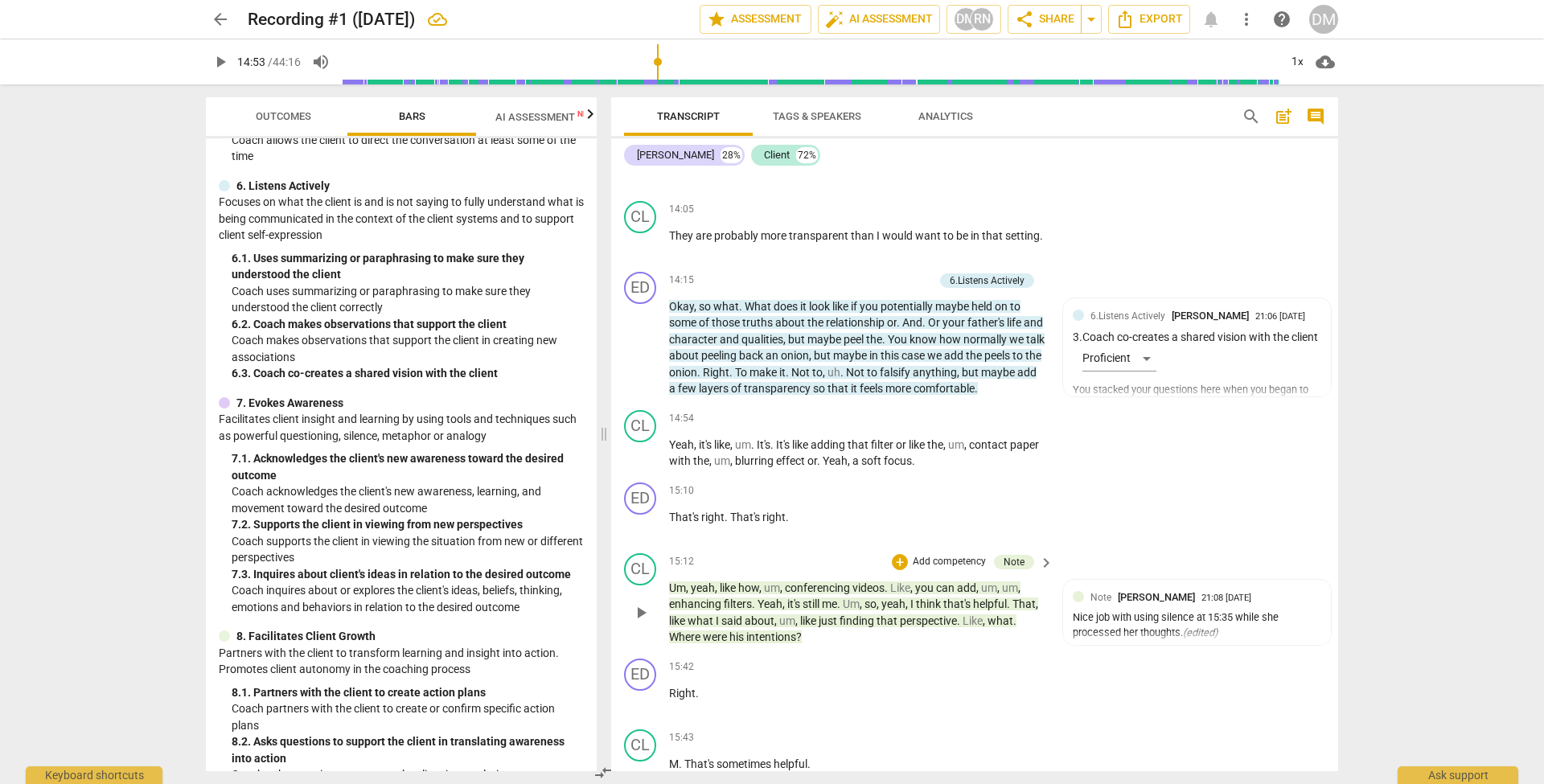
scroll to position [4610, 0]
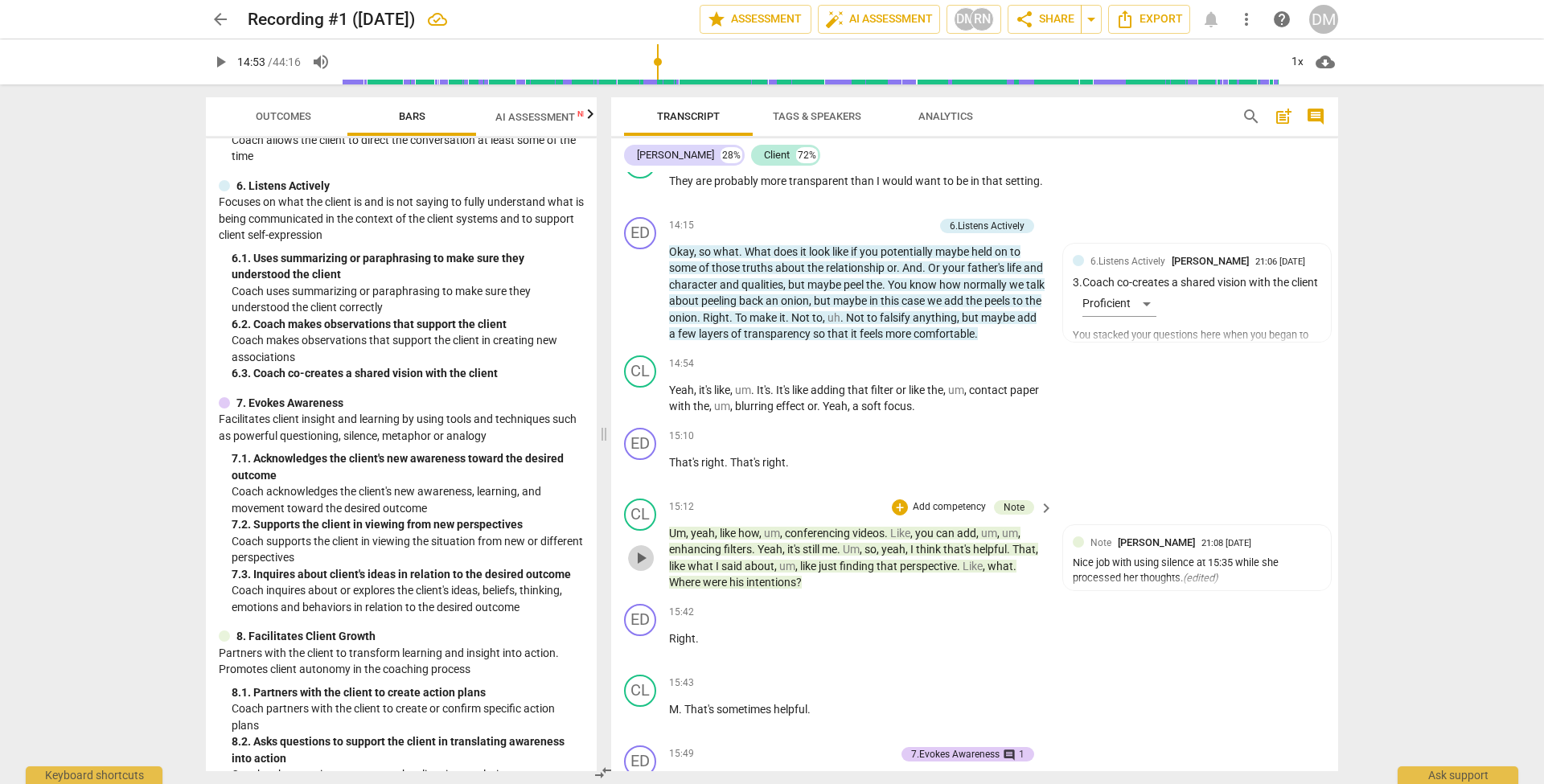
click at [642, 548] on span "play_arrow" at bounding box center [641, 558] width 20 height 20
drag, startPoint x: 694, startPoint y: 482, endPoint x: 760, endPoint y: 483, distance: 66.0
click at [760, 525] on p "Um , yeah , like how , um , conferencing videos . Like , you can add , um , um …" at bounding box center [857, 558] width 376 height 66
click at [672, 62] on input "range" at bounding box center [810, 62] width 937 height 51
click at [640, 548] on span "pause" at bounding box center [641, 558] width 20 height 20
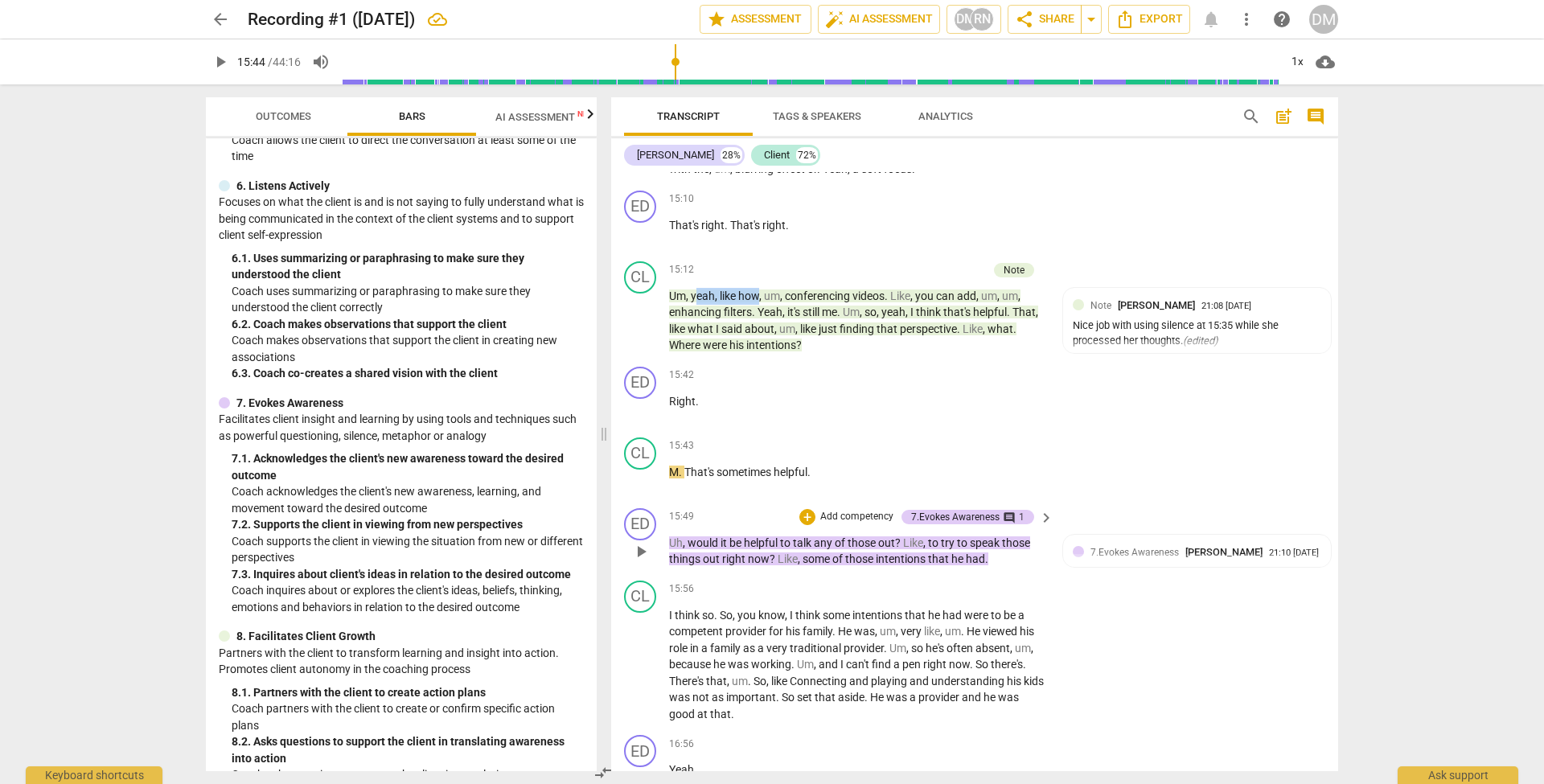
scroll to position [4873, 0]
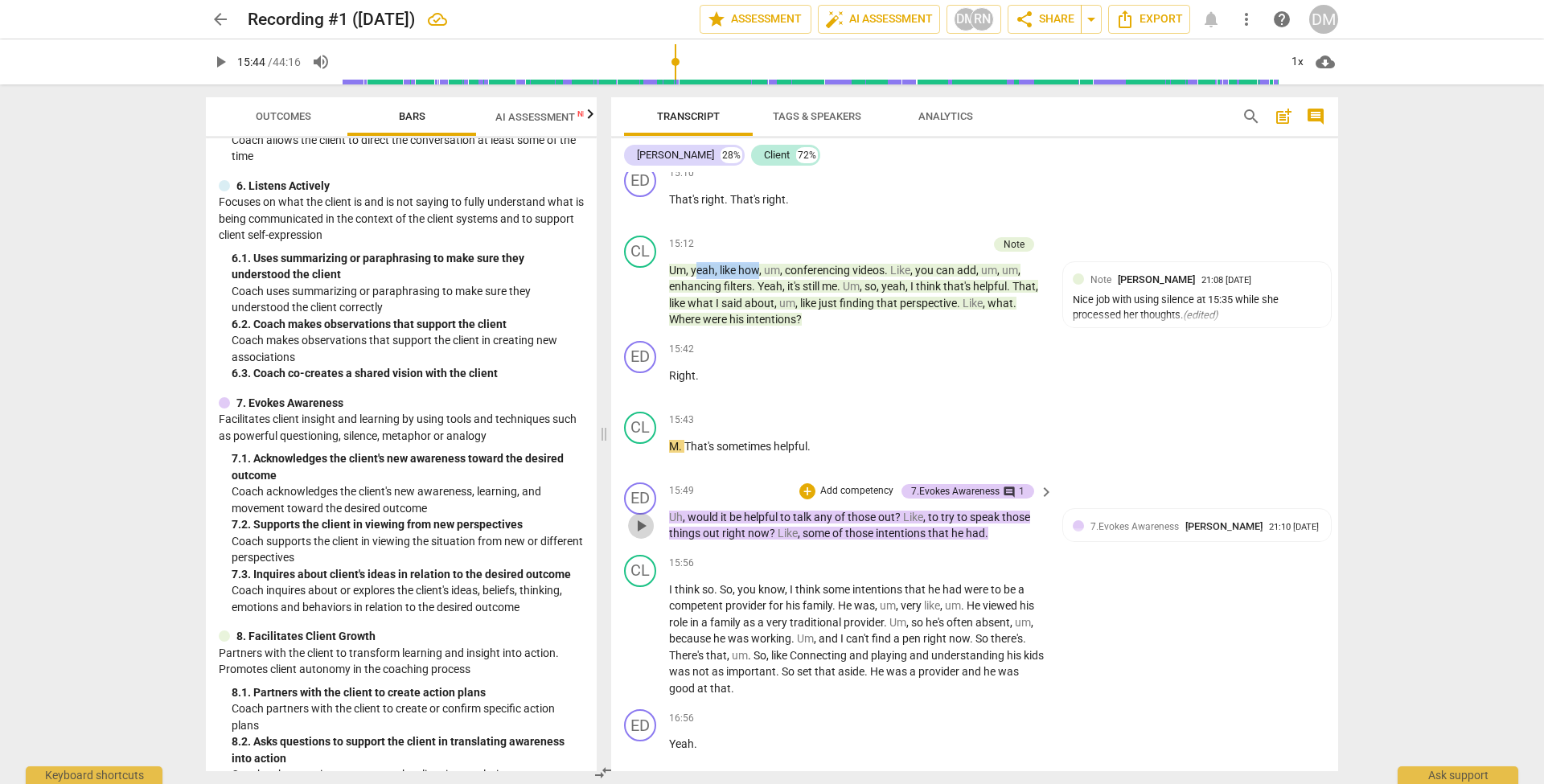
click at [643, 516] on span "play_arrow" at bounding box center [641, 526] width 20 height 20
click at [637, 516] on span "pause" at bounding box center [641, 526] width 20 height 20
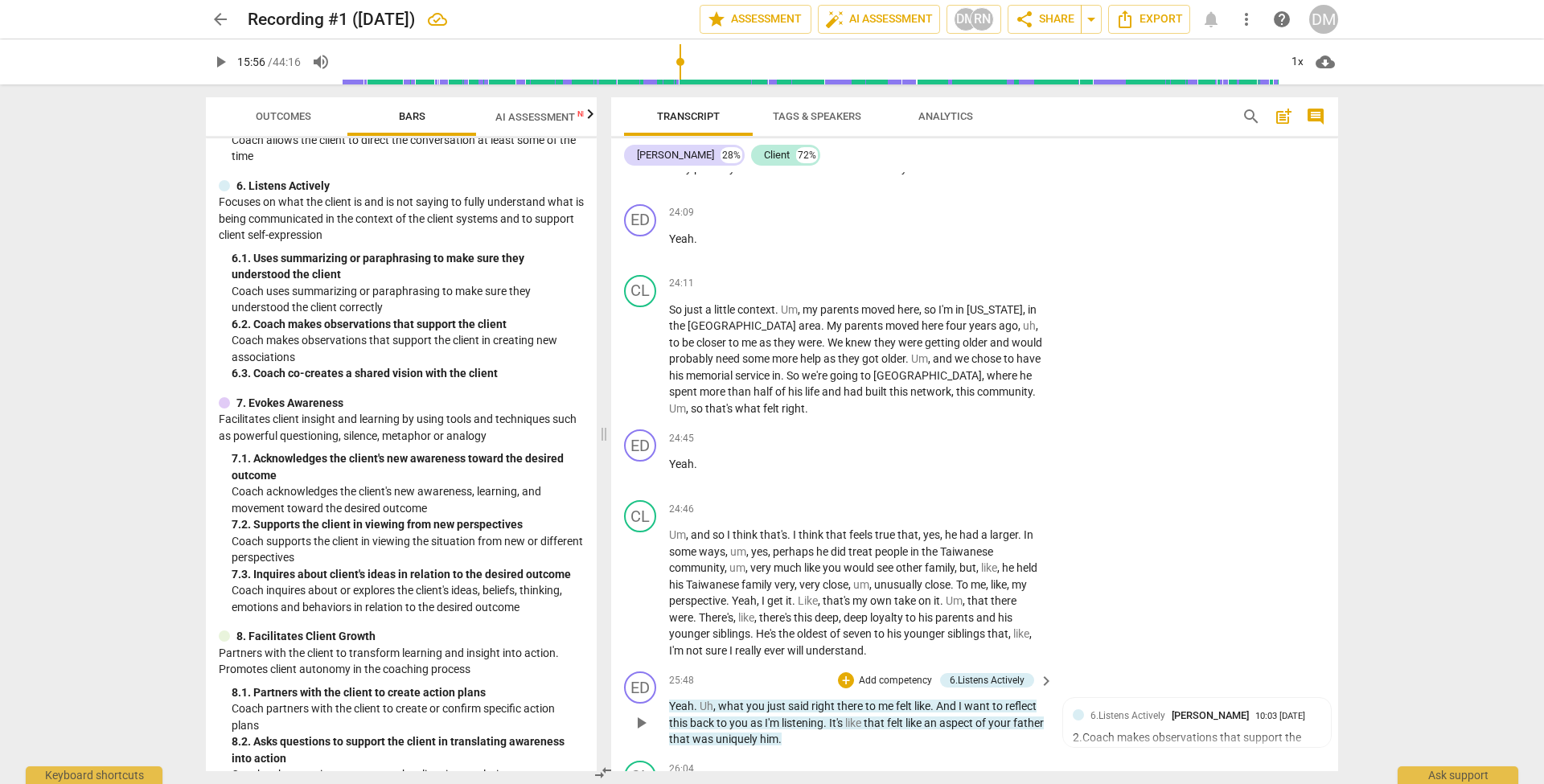
scroll to position [7280, 0]
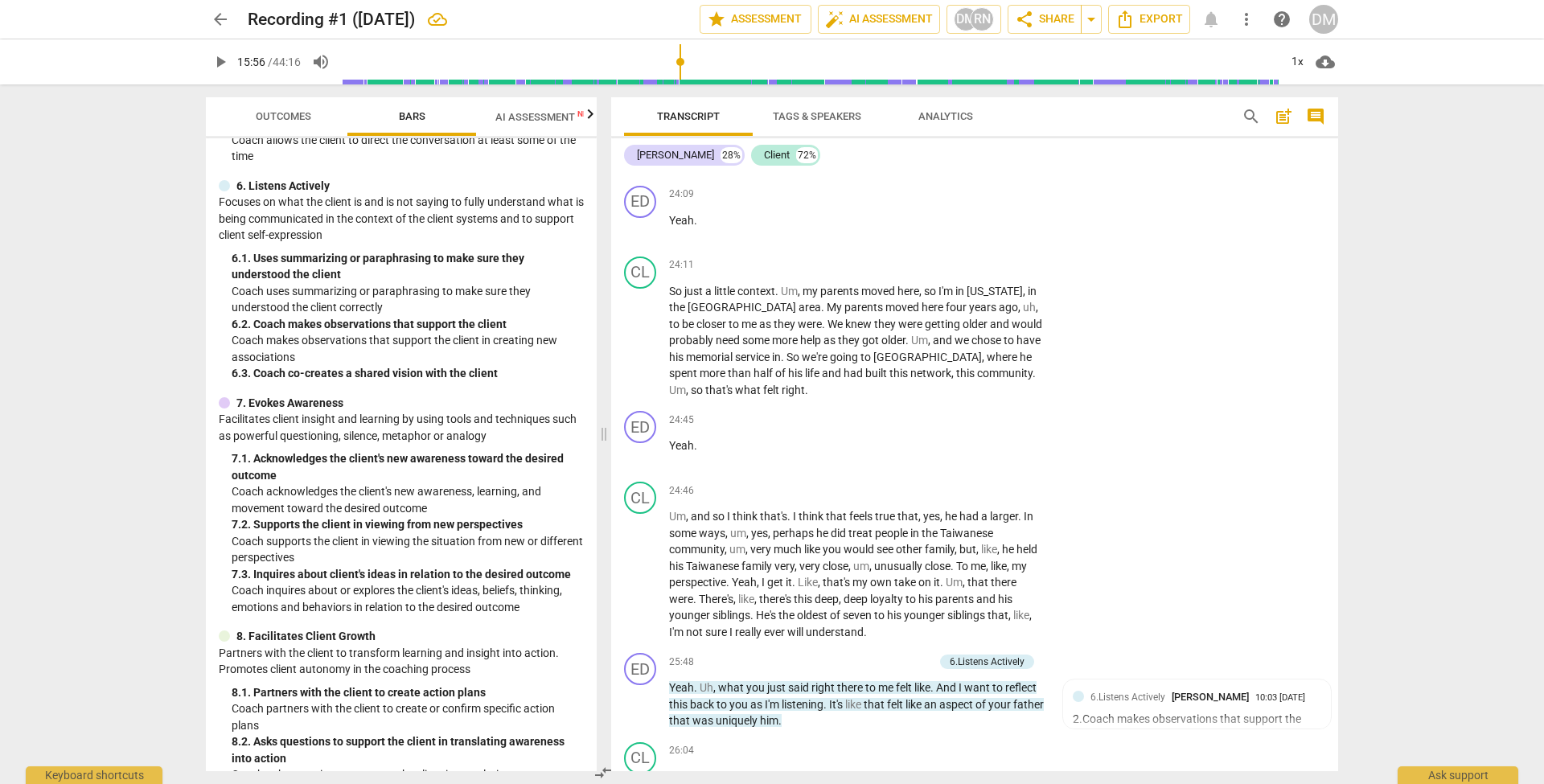
type input "957"
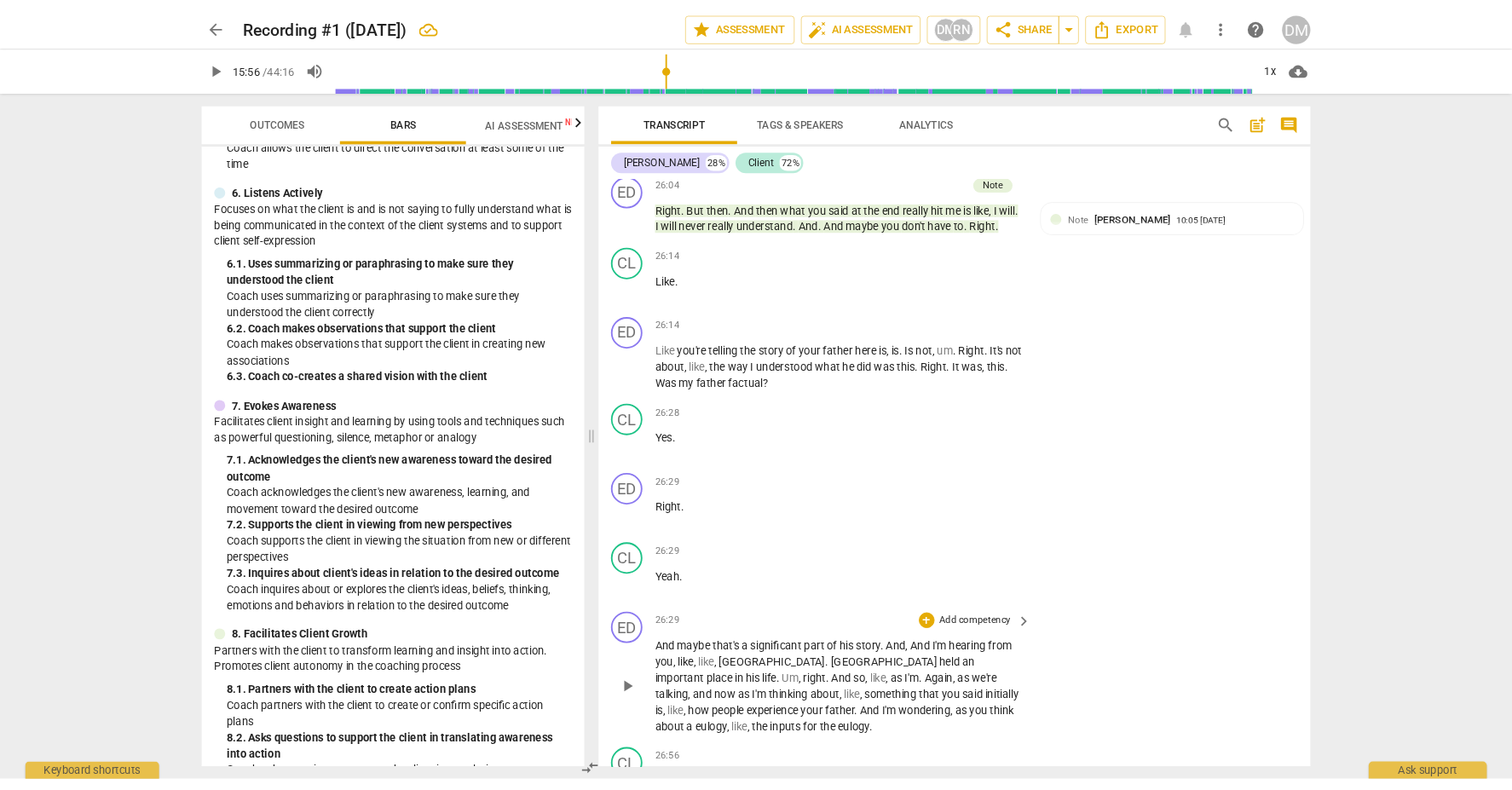
scroll to position [8521, 0]
